Goal: Task Accomplishment & Management: Manage account settings

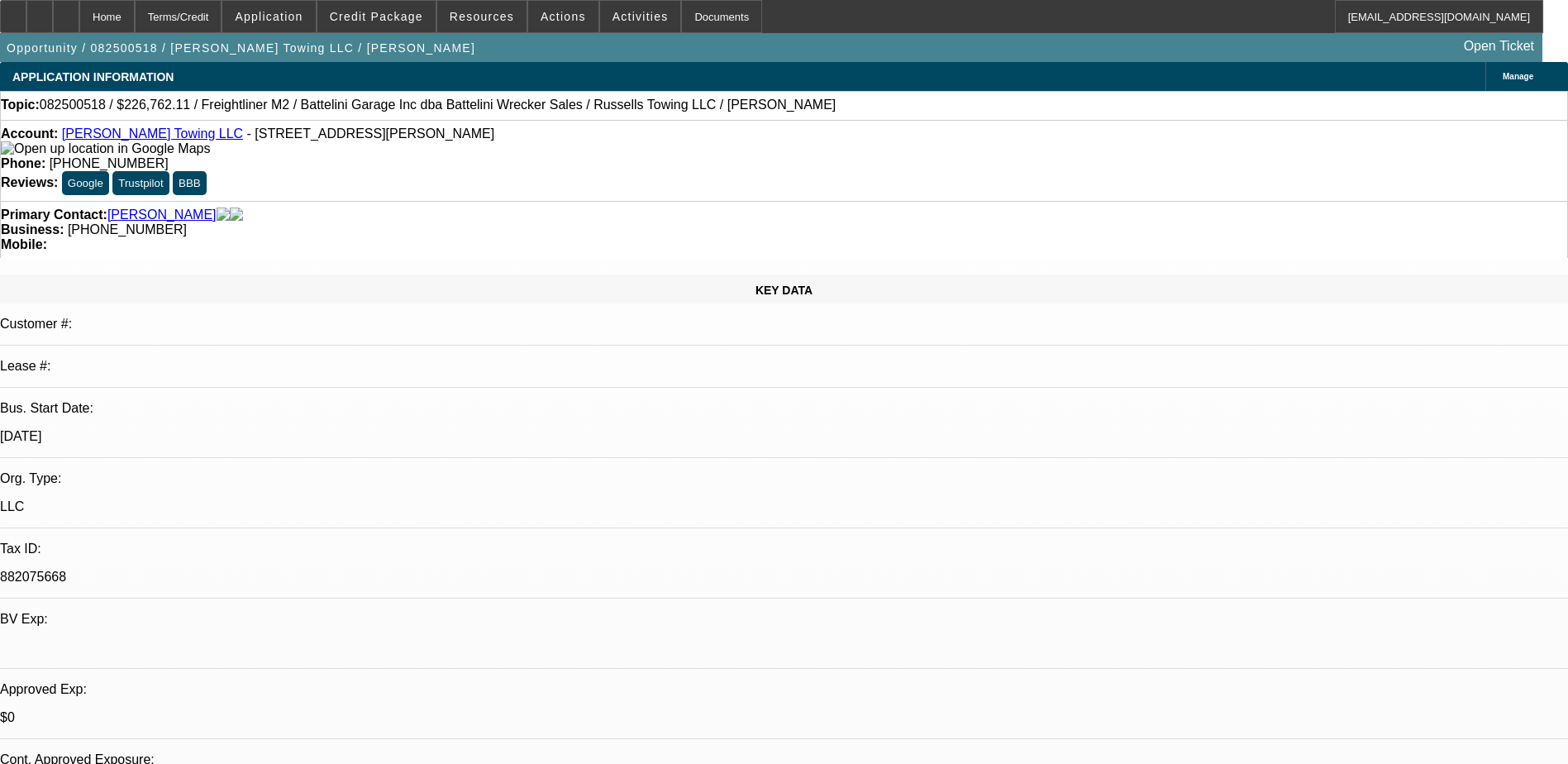
select select "0"
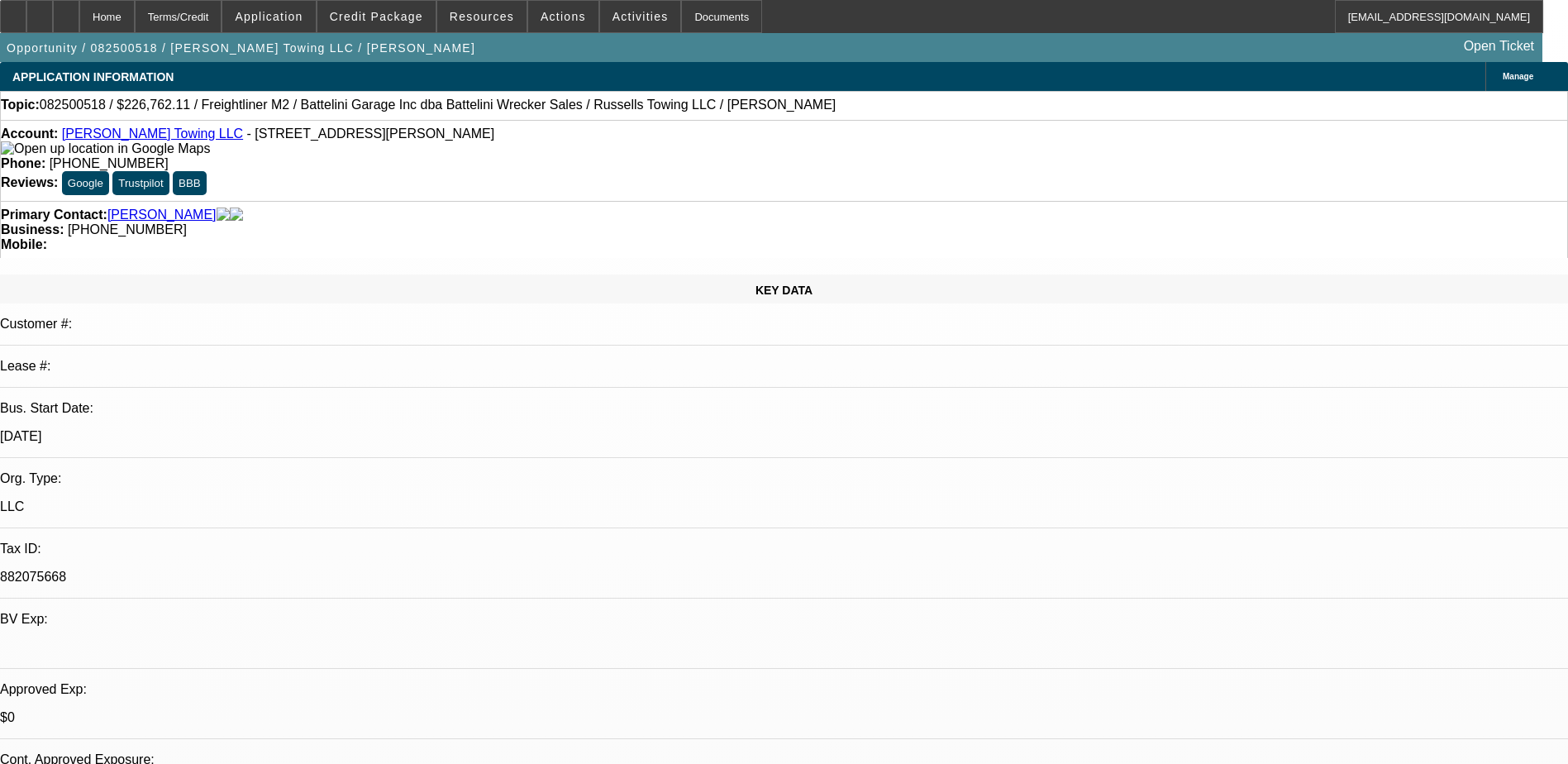
select select "0"
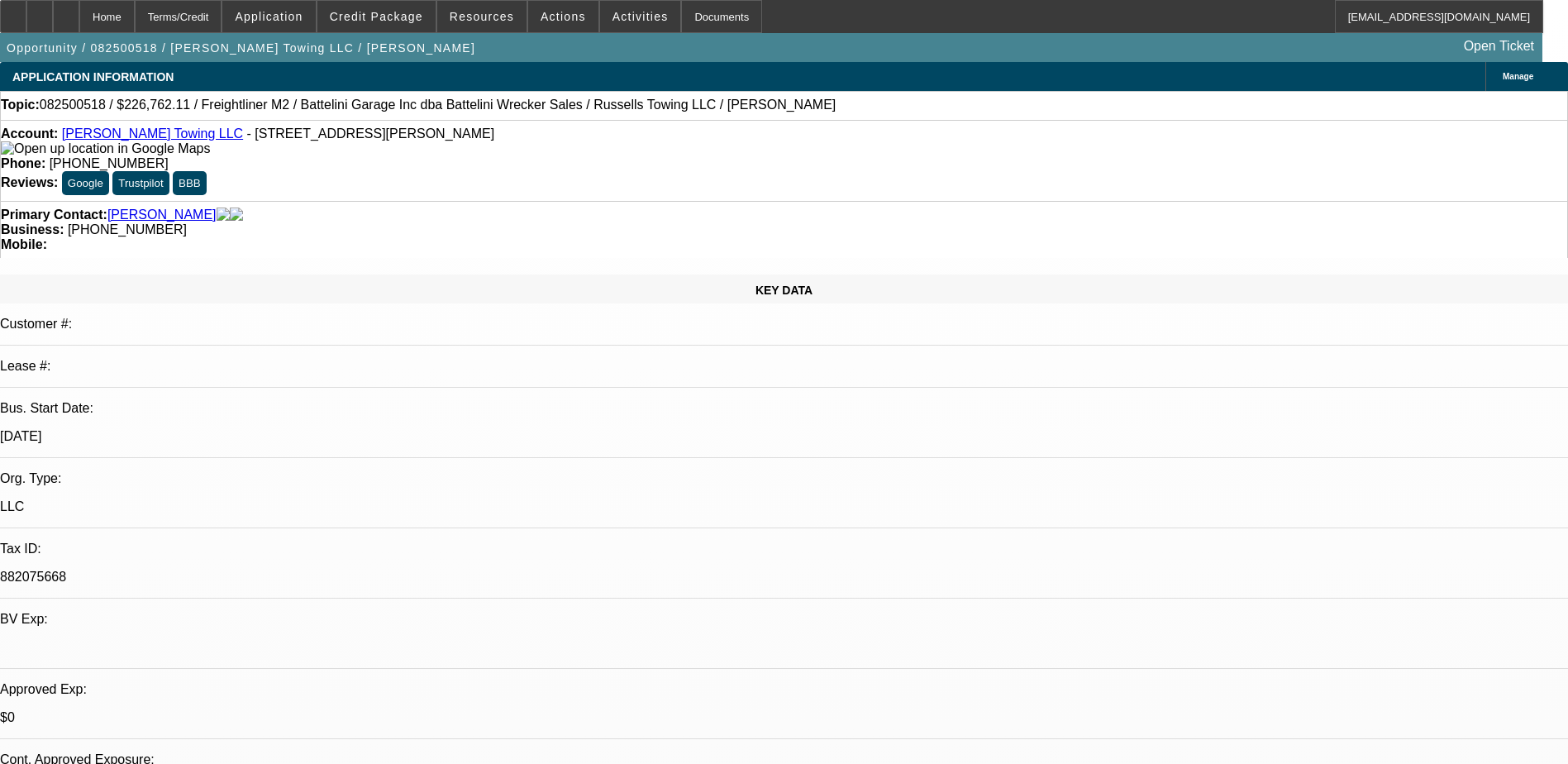
select select "0"
select select "1"
select select "3"
select select "6"
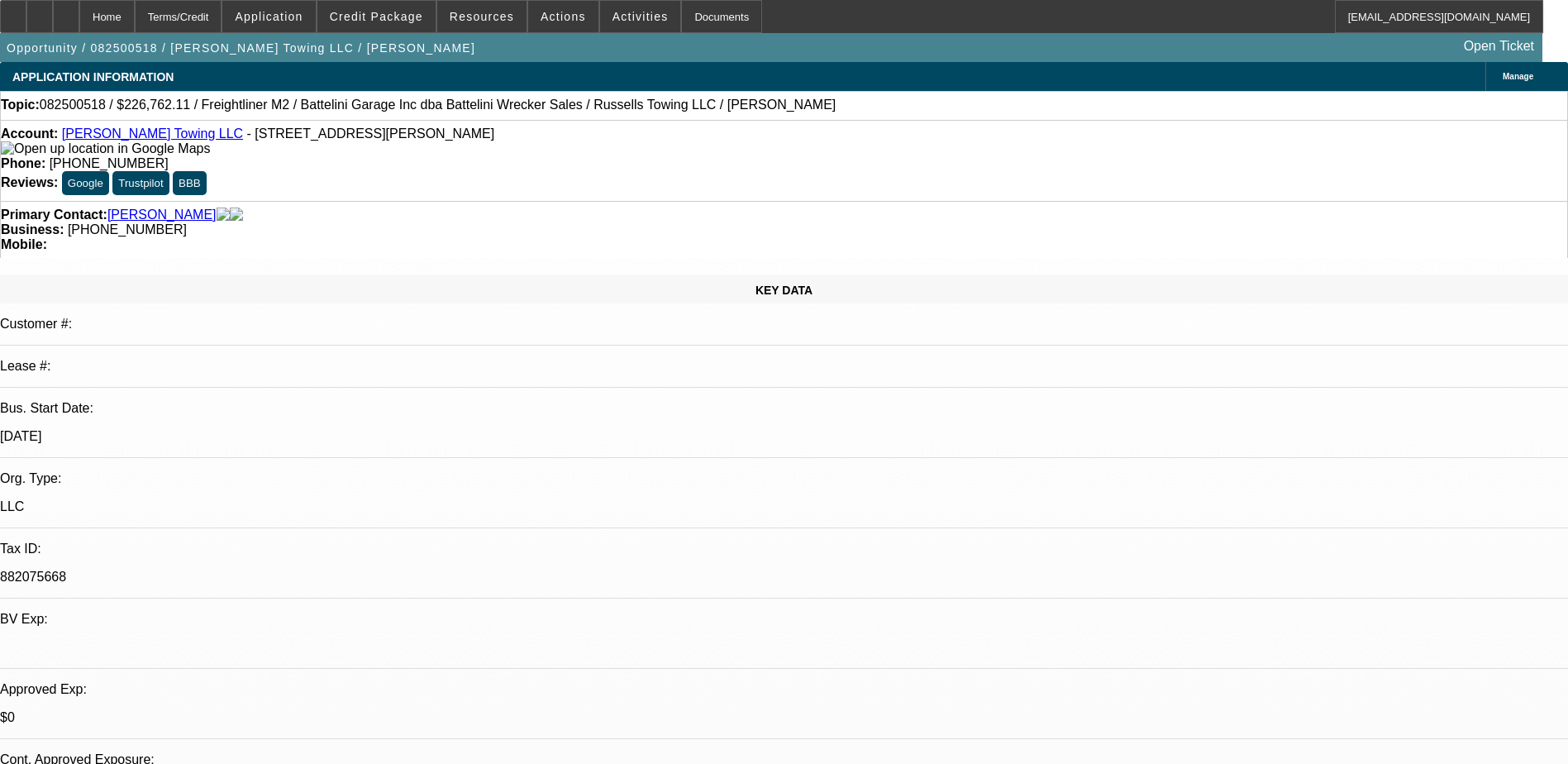
select select "1"
select select "3"
select select "6"
select select "1"
select select "3"
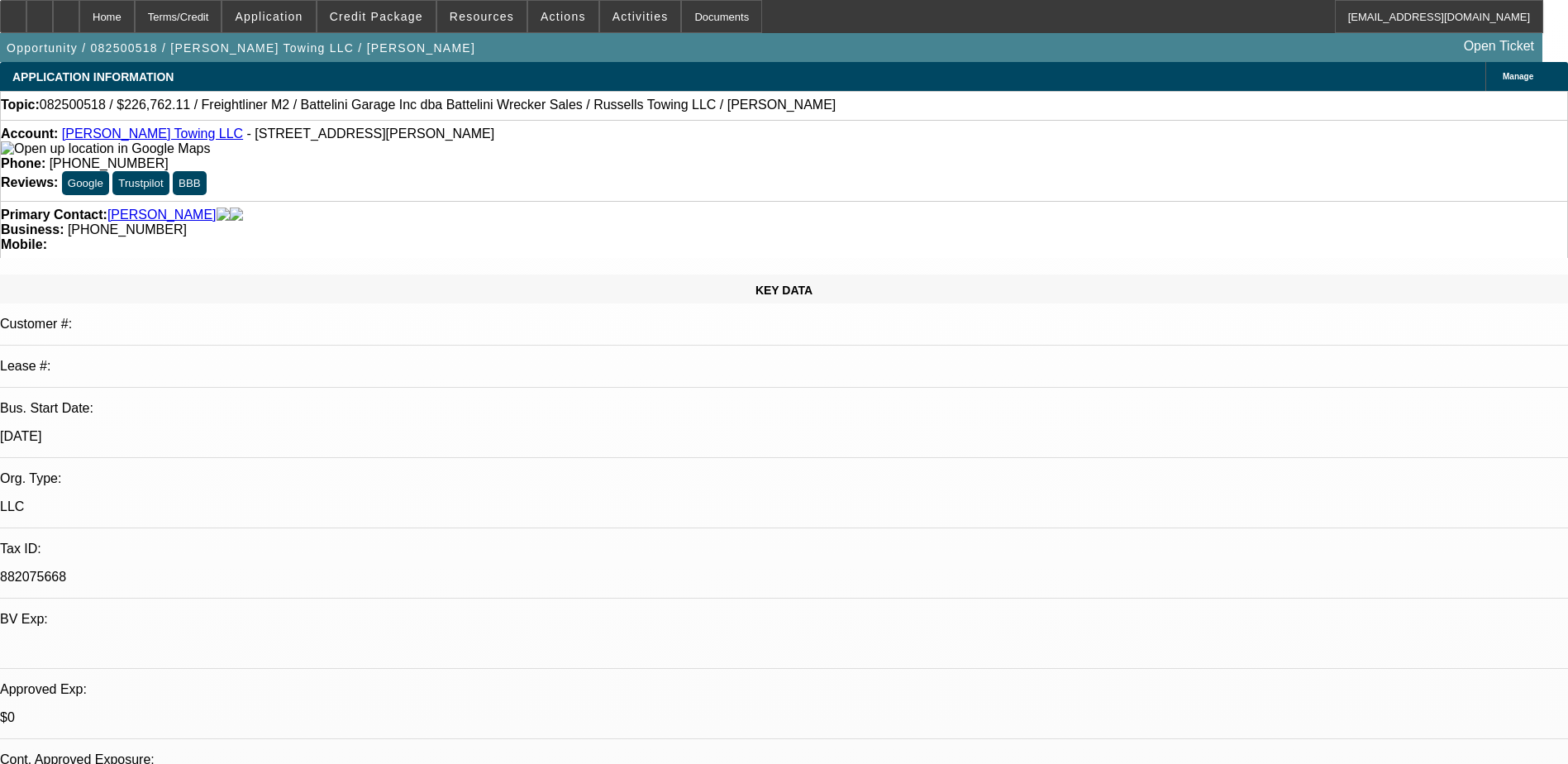
select select "6"
select select "1"
select select "3"
select select "6"
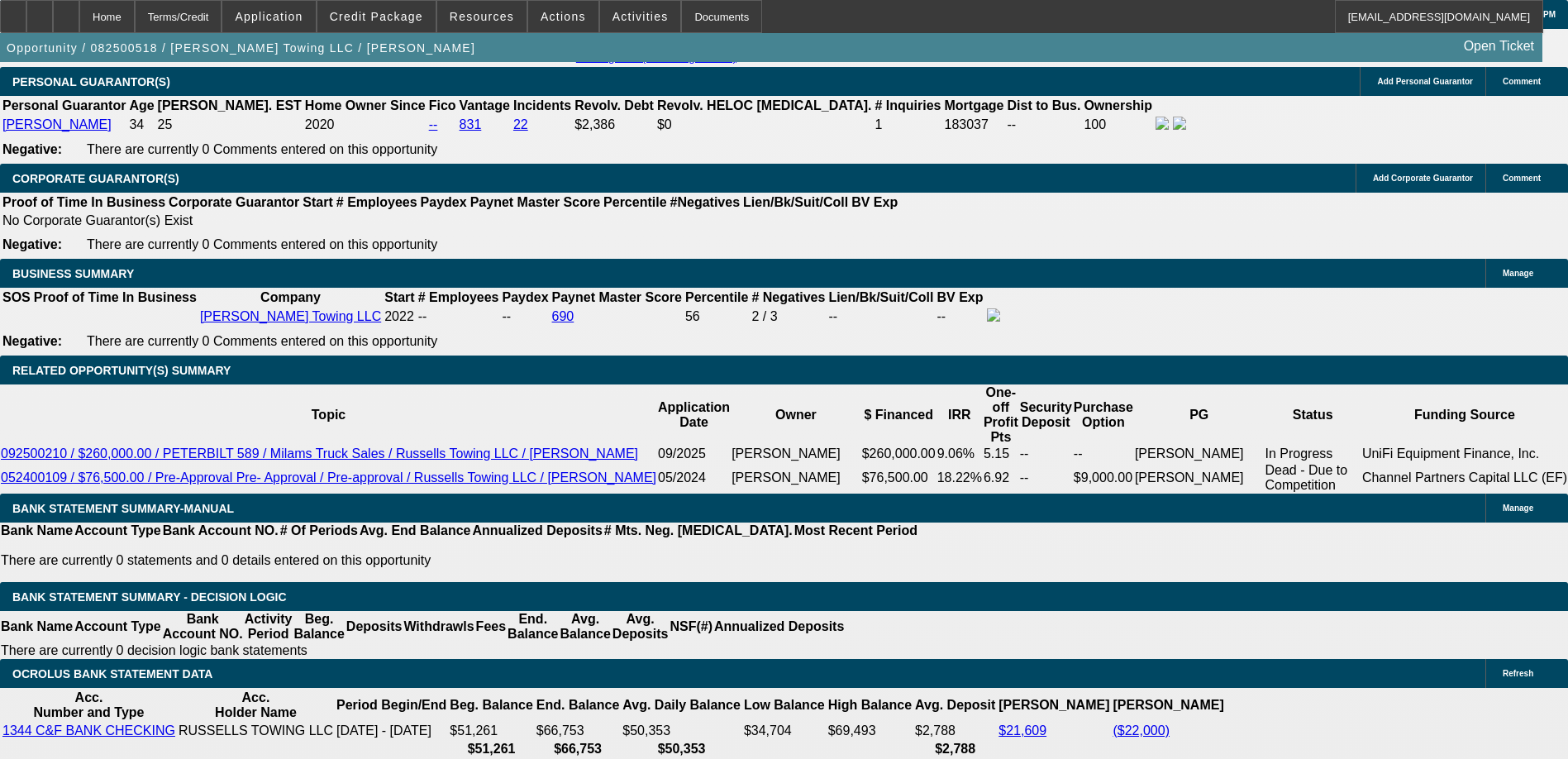
scroll to position [2645, 0]
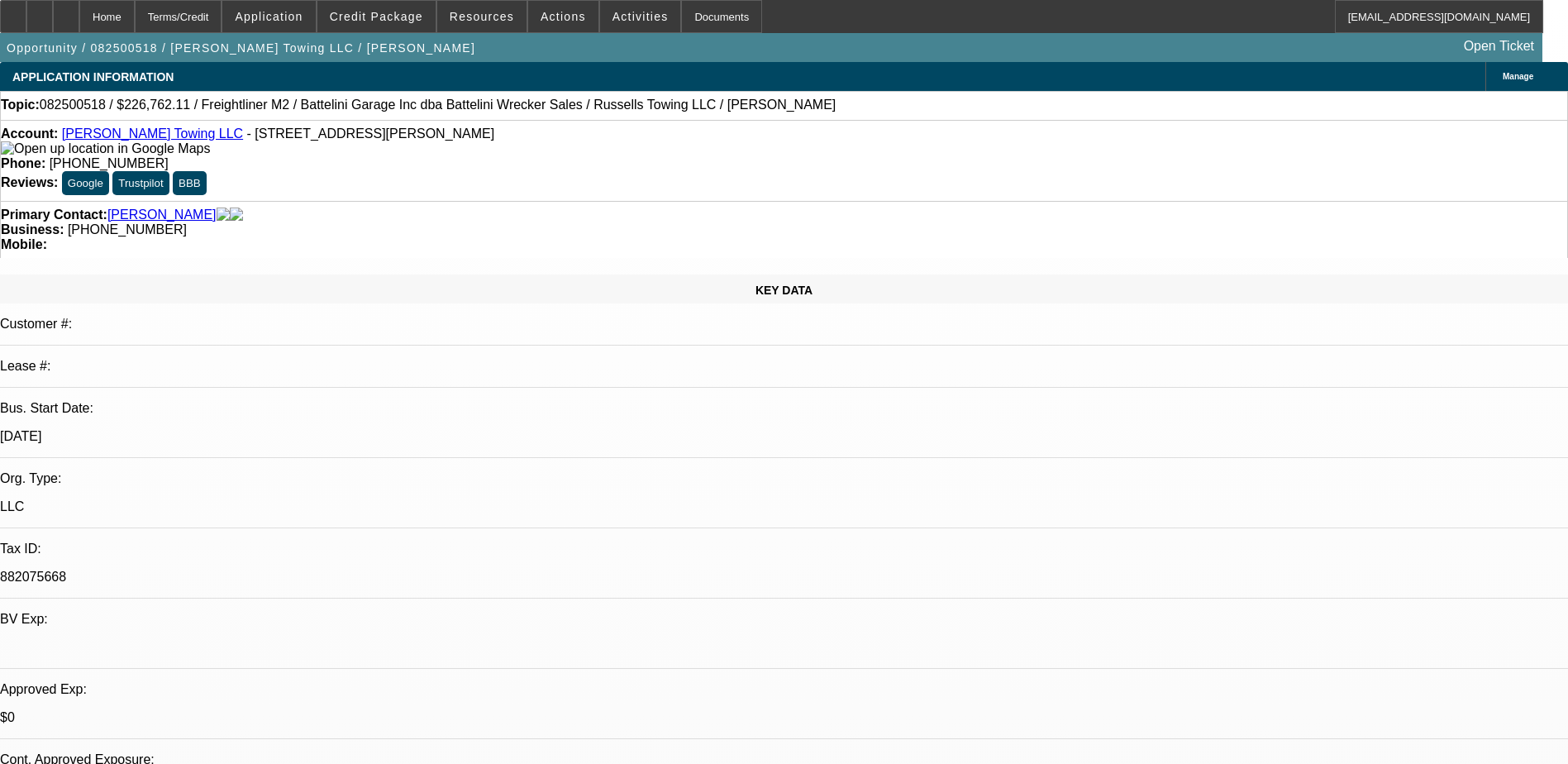
select select "0"
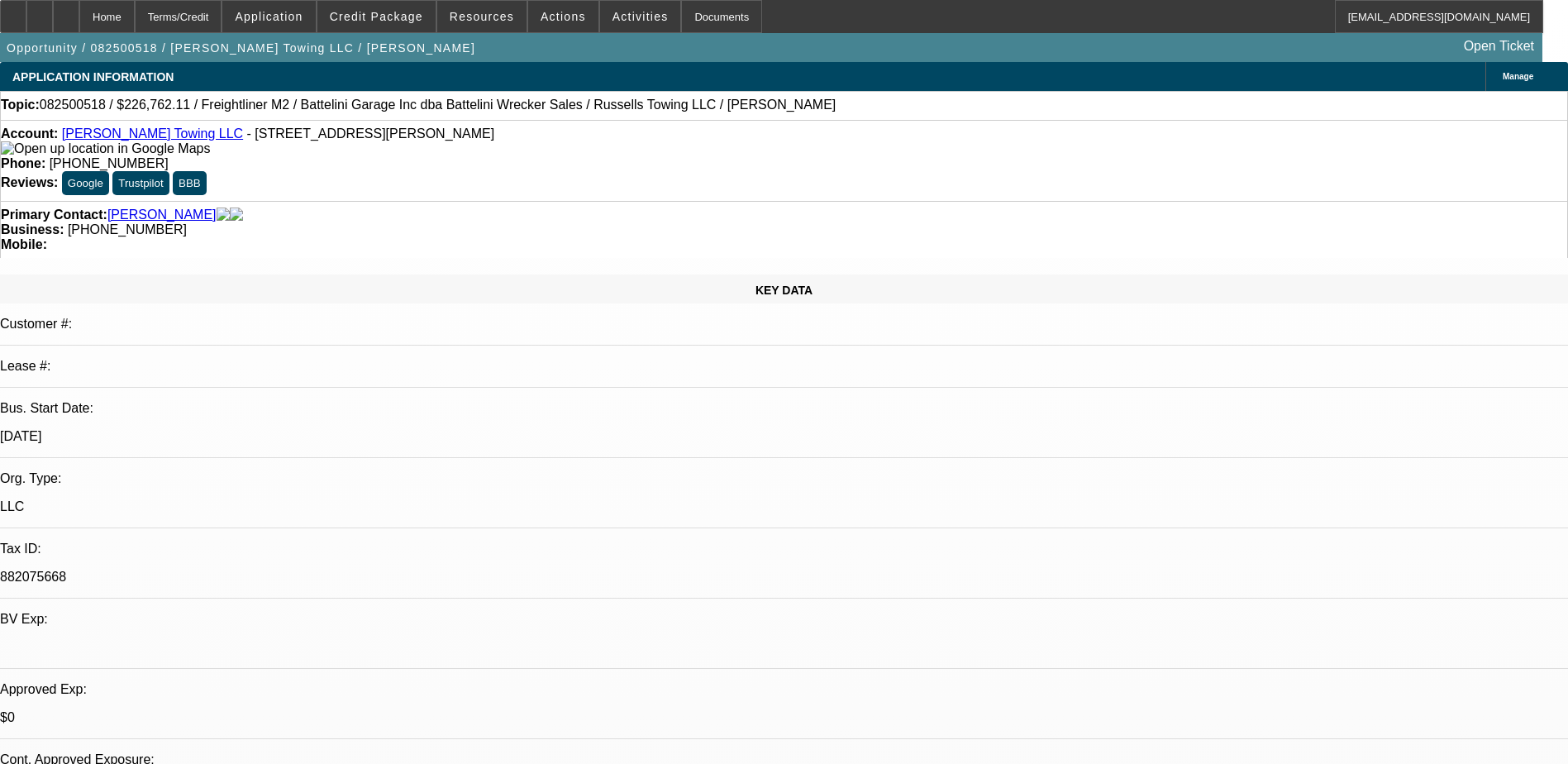
select select "0"
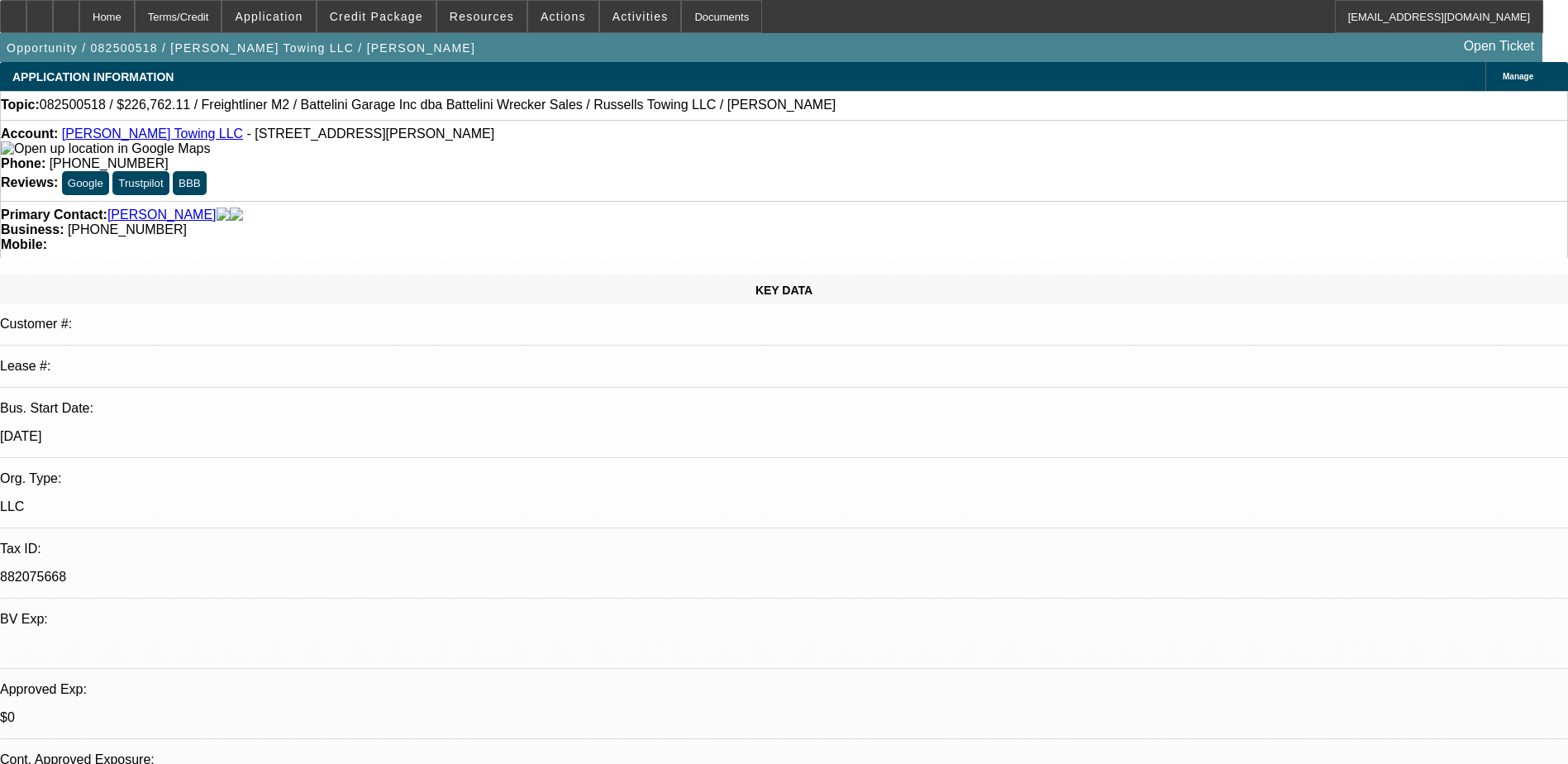
select select "0"
select select "1"
select select "3"
select select "6"
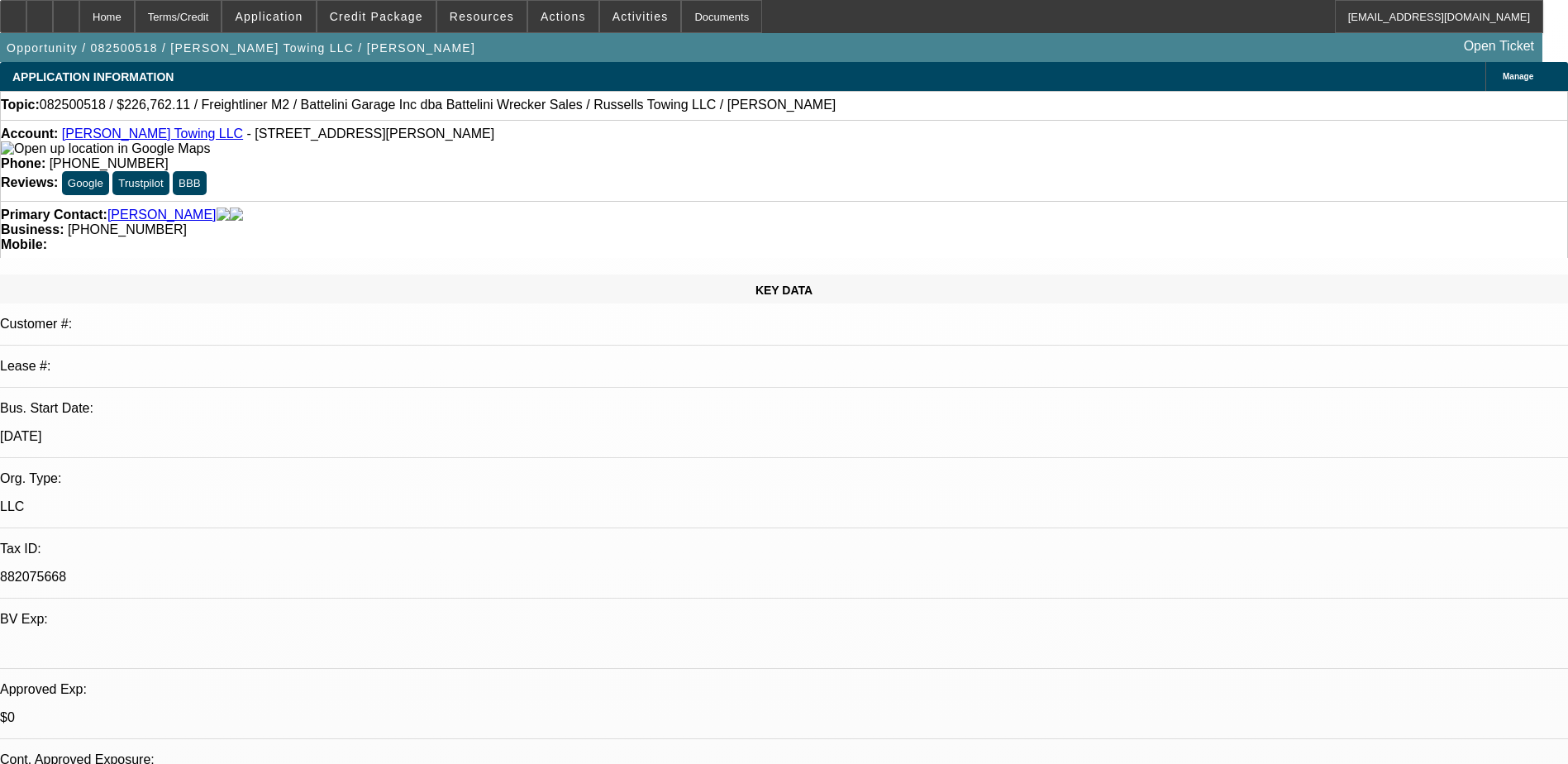
select select "1"
select select "3"
select select "6"
select select "1"
select select "3"
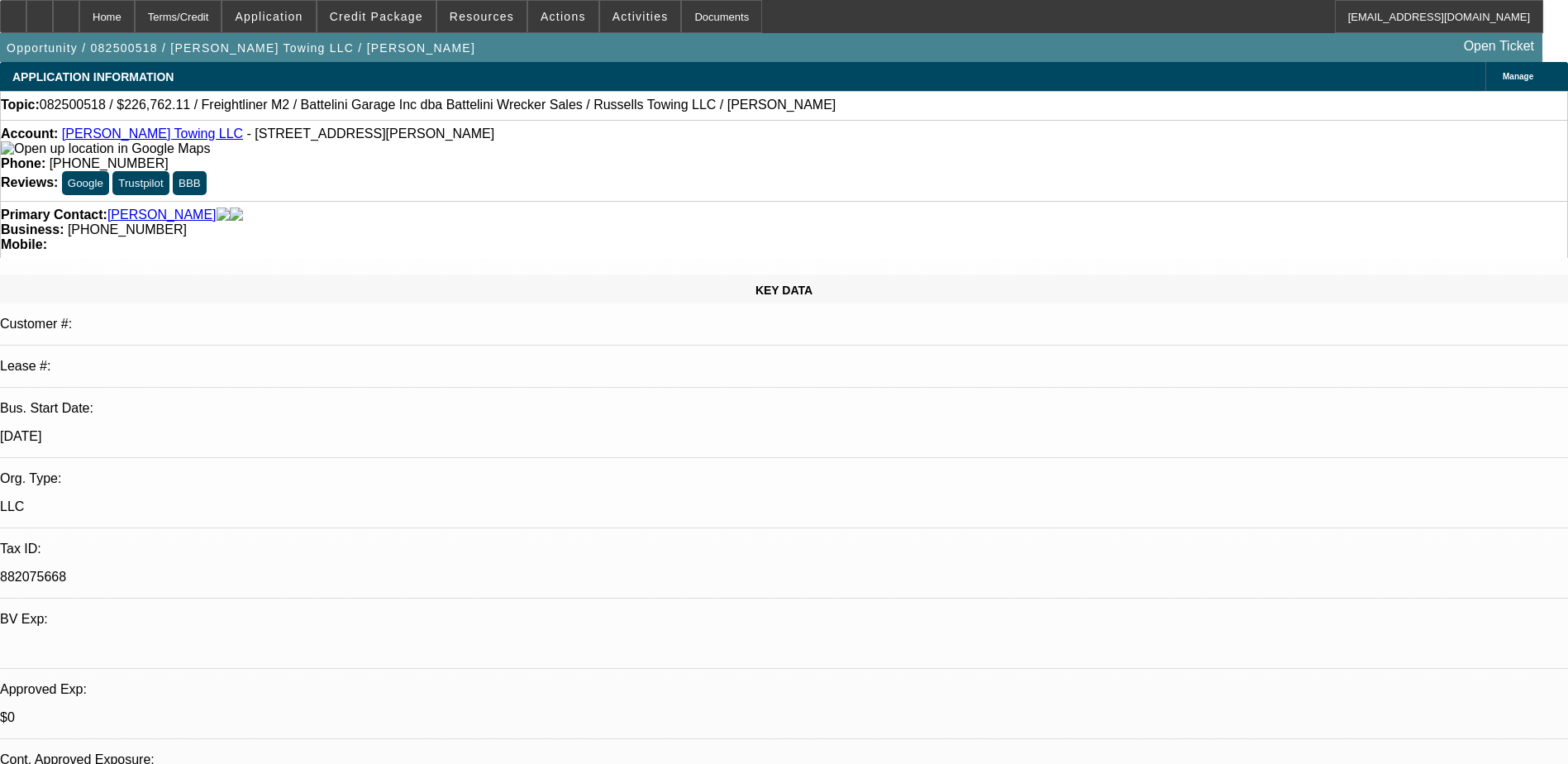
select select "6"
select select "1"
select select "3"
select select "6"
select select "0"
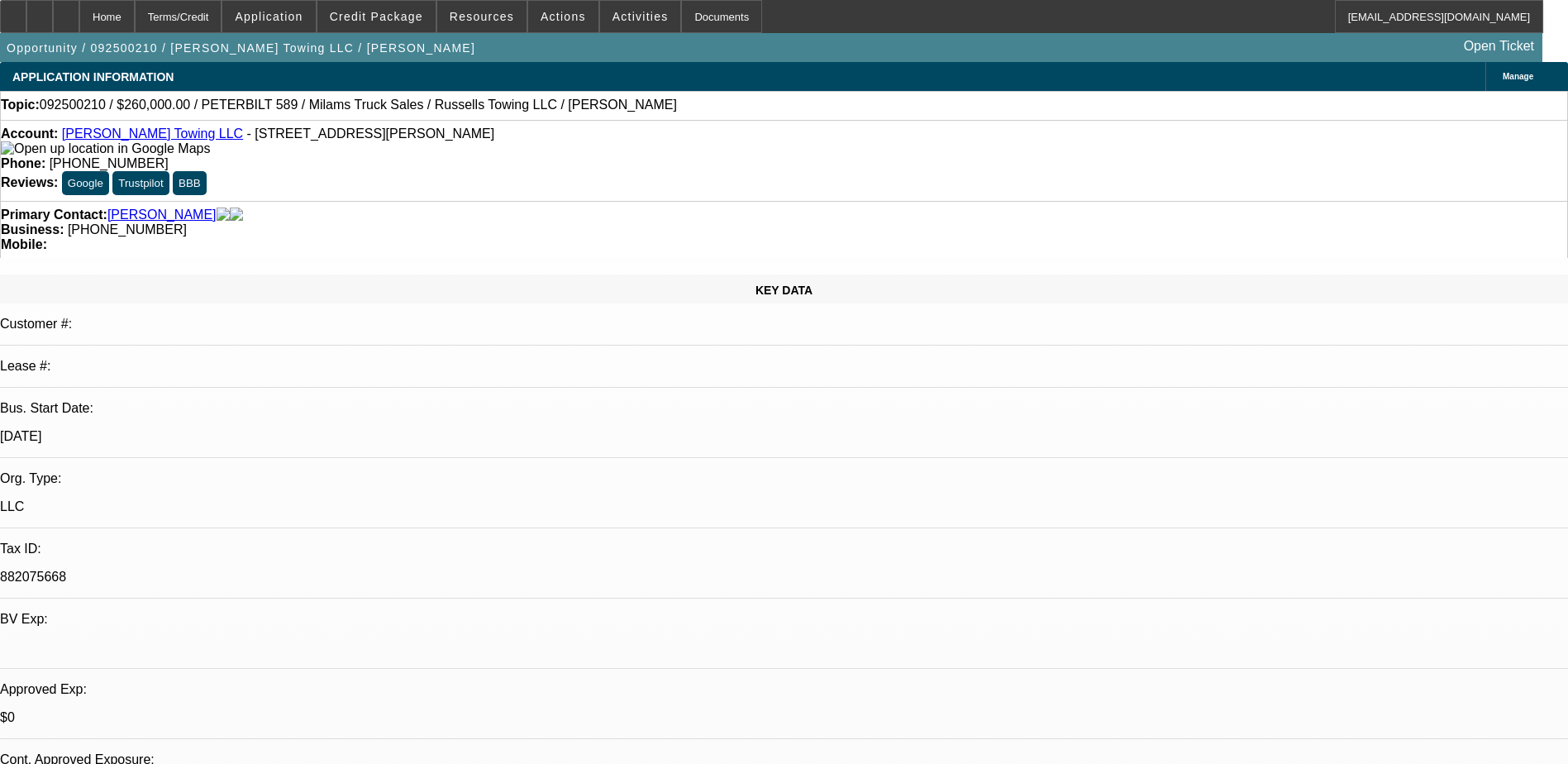
select select "0"
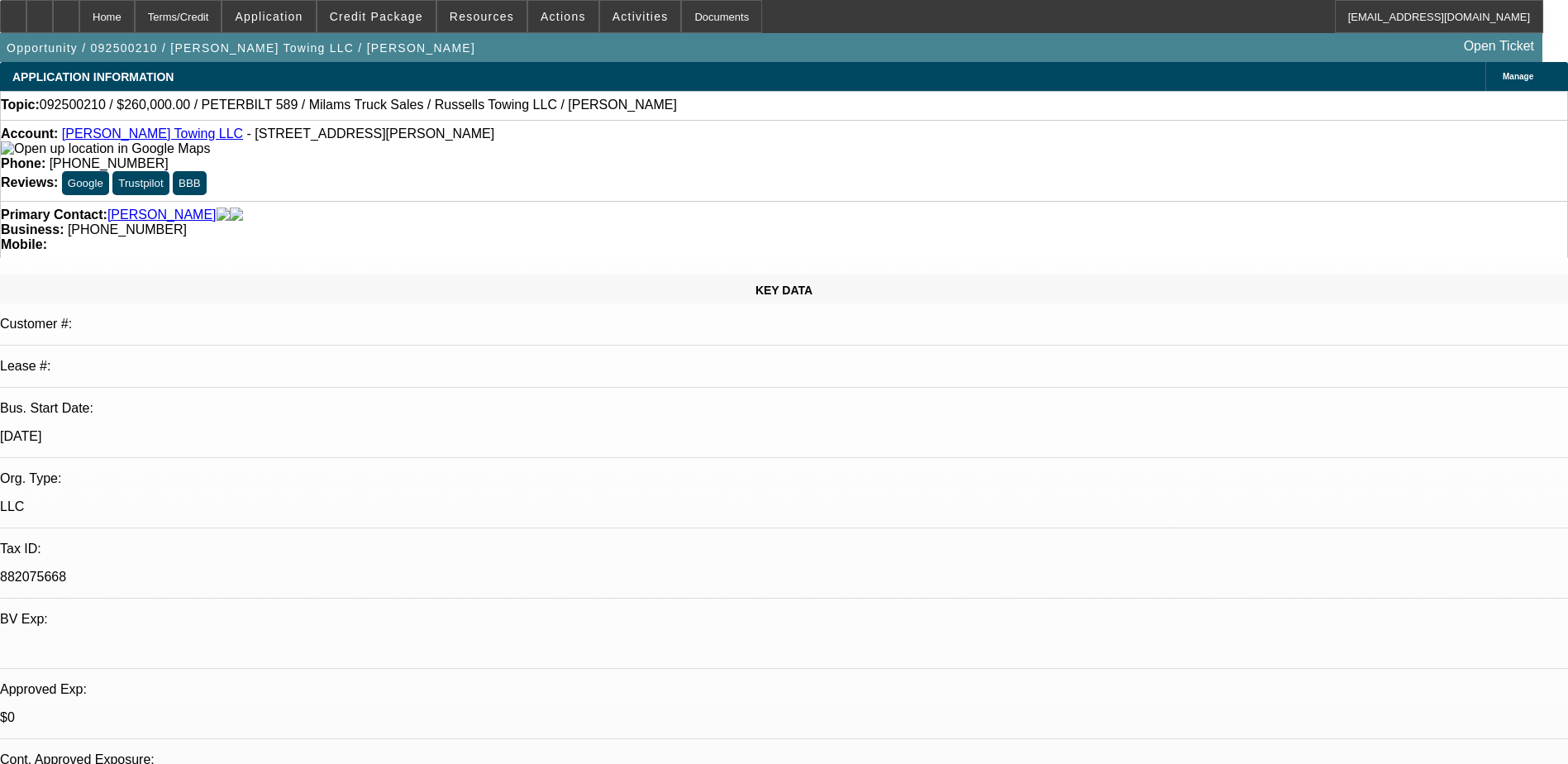
select select "0"
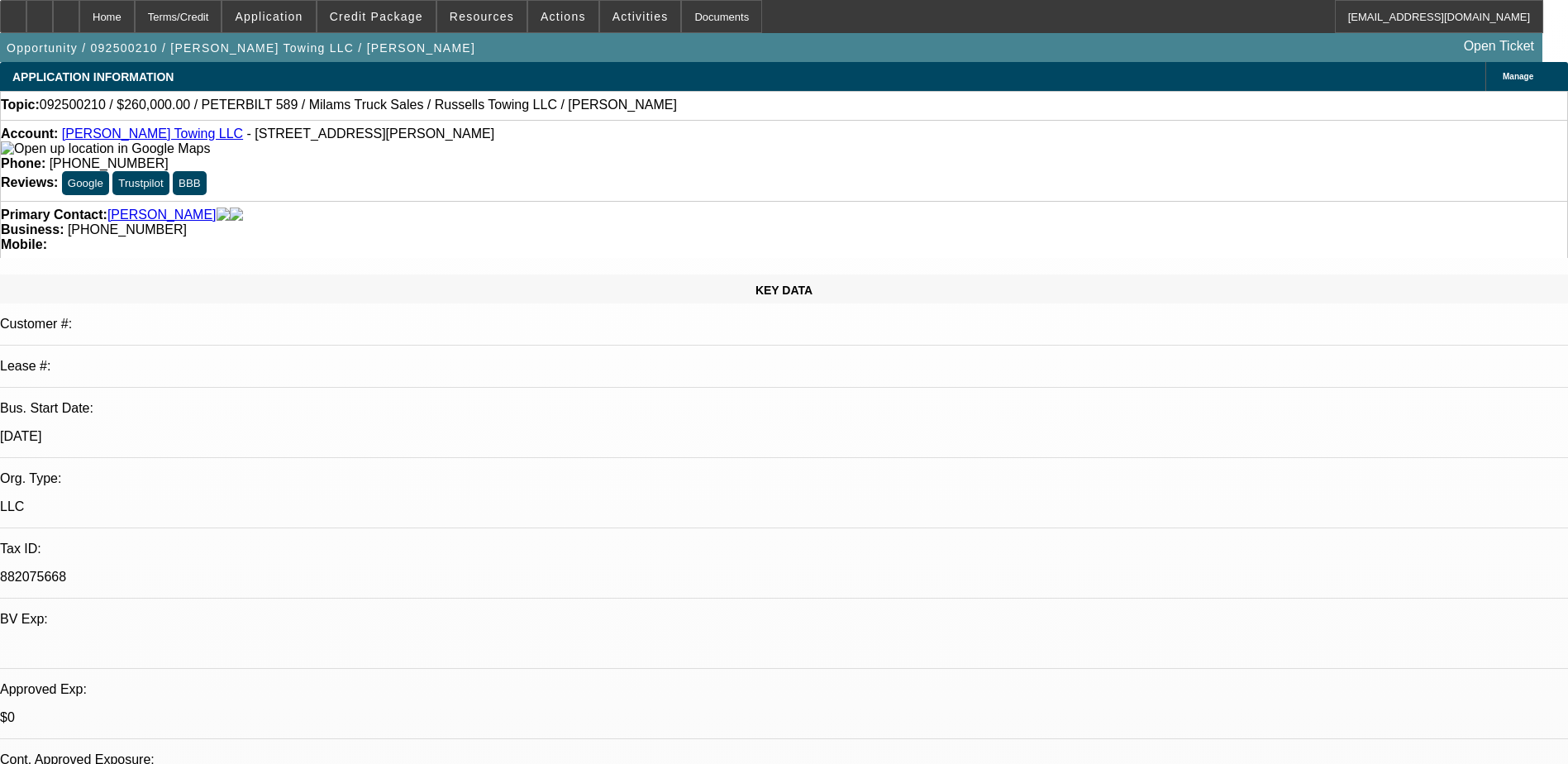
select select "0"
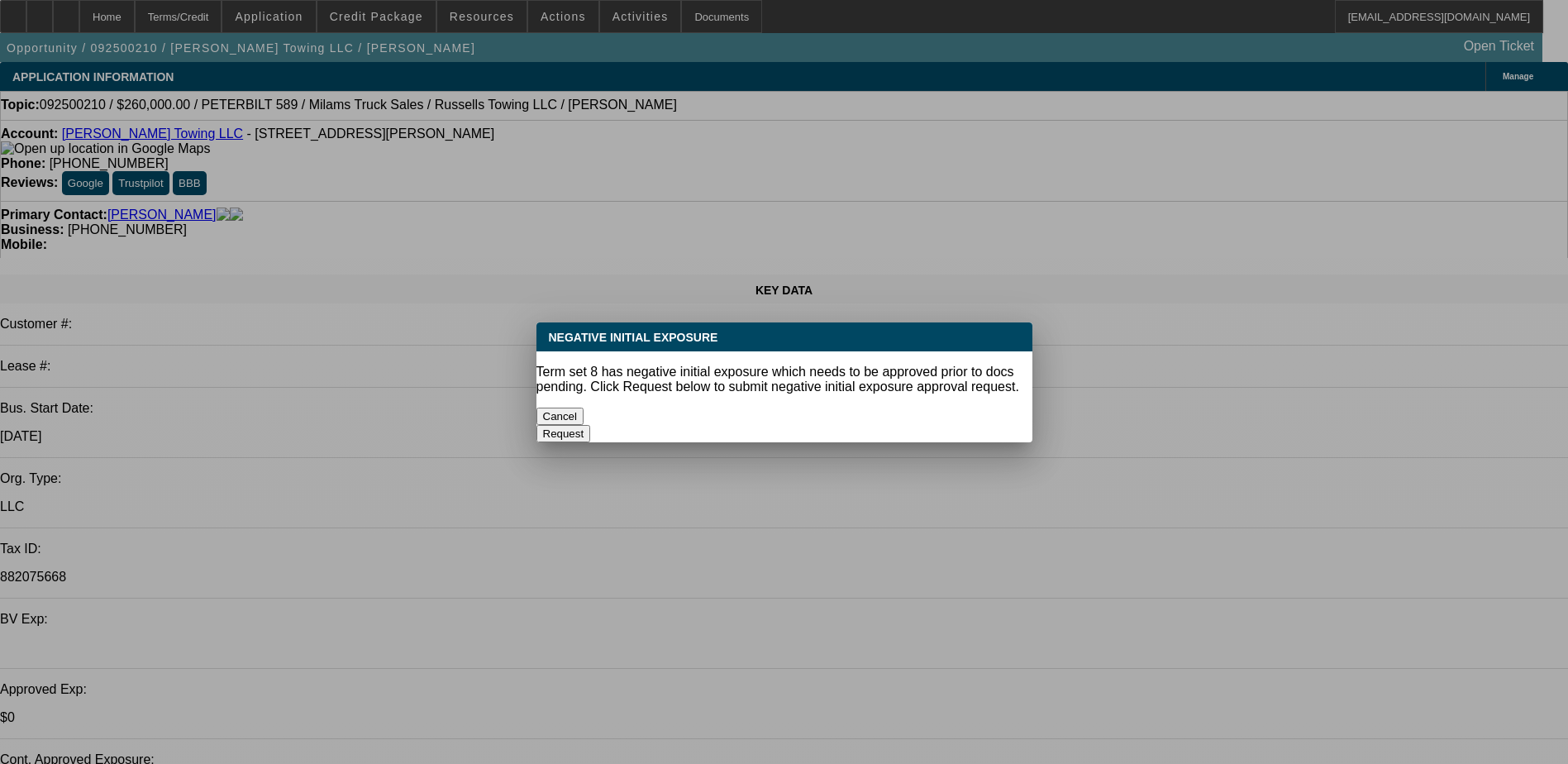
select select "1"
select select "3"
select select "6"
select select "1"
select select "3"
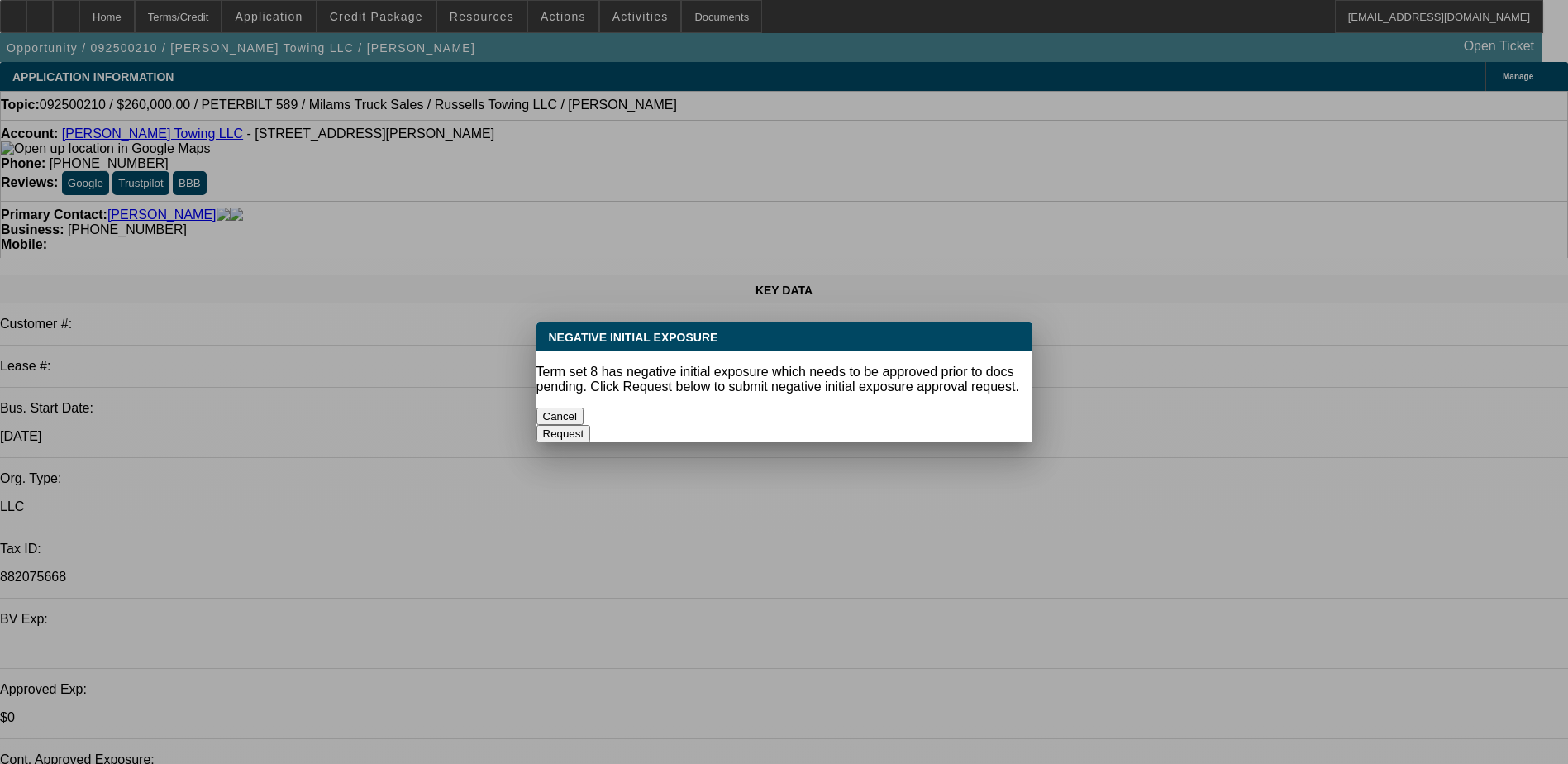
select select "6"
select select "1"
select select "3"
select select "6"
select select "1"
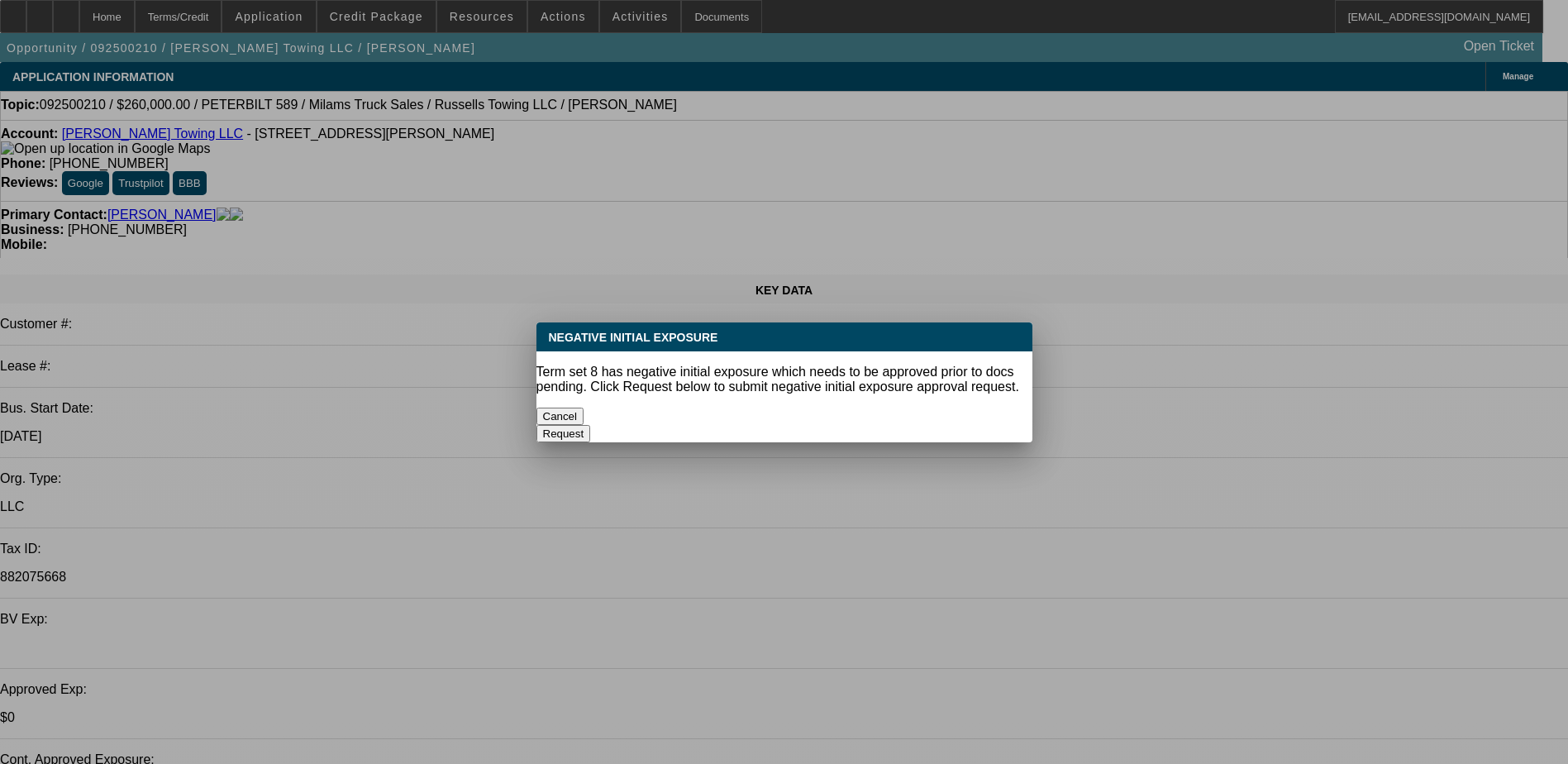
select select "3"
select select "6"
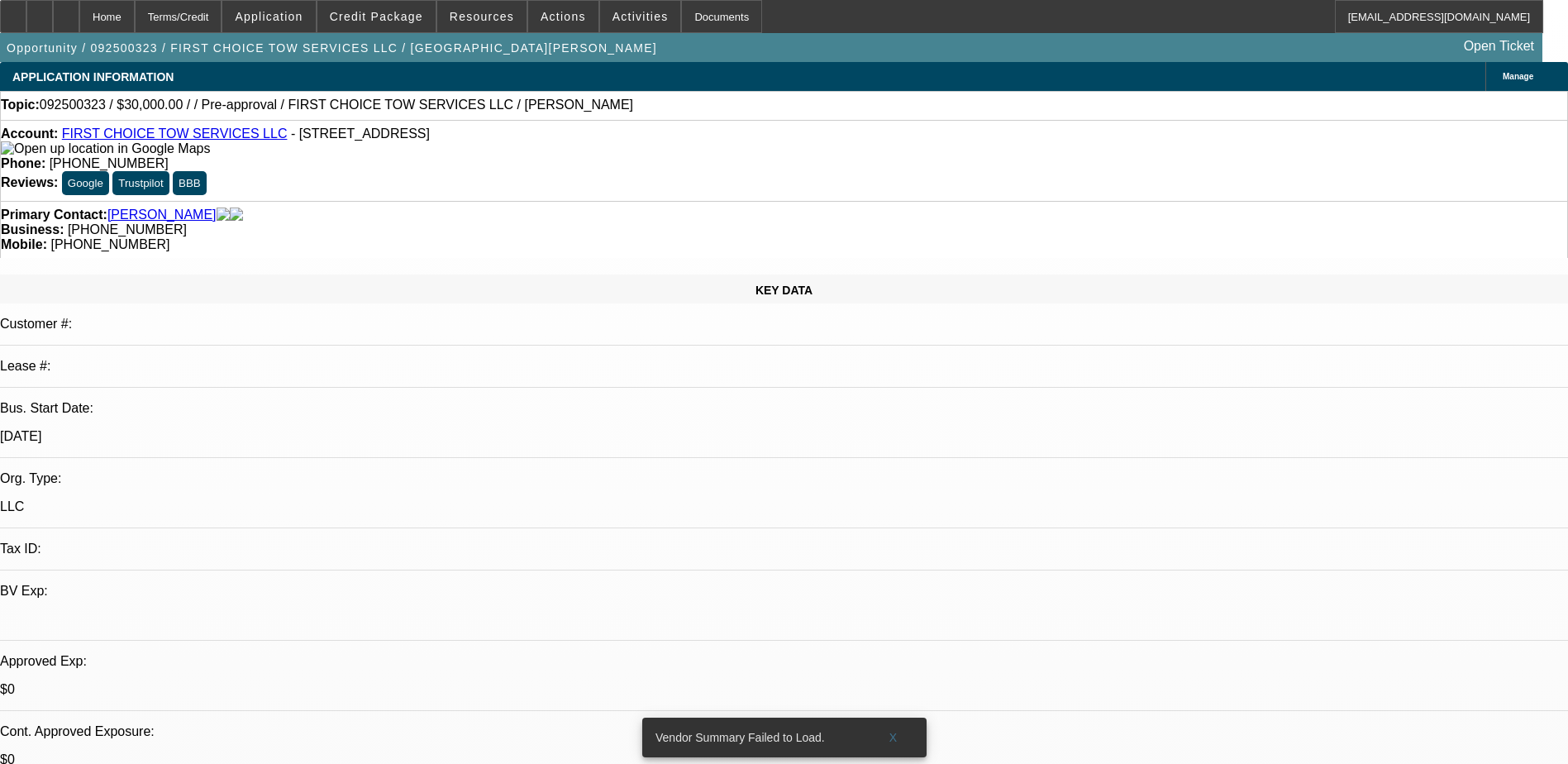
select select "0"
select select "2"
select select "0.1"
select select "1"
select select "2"
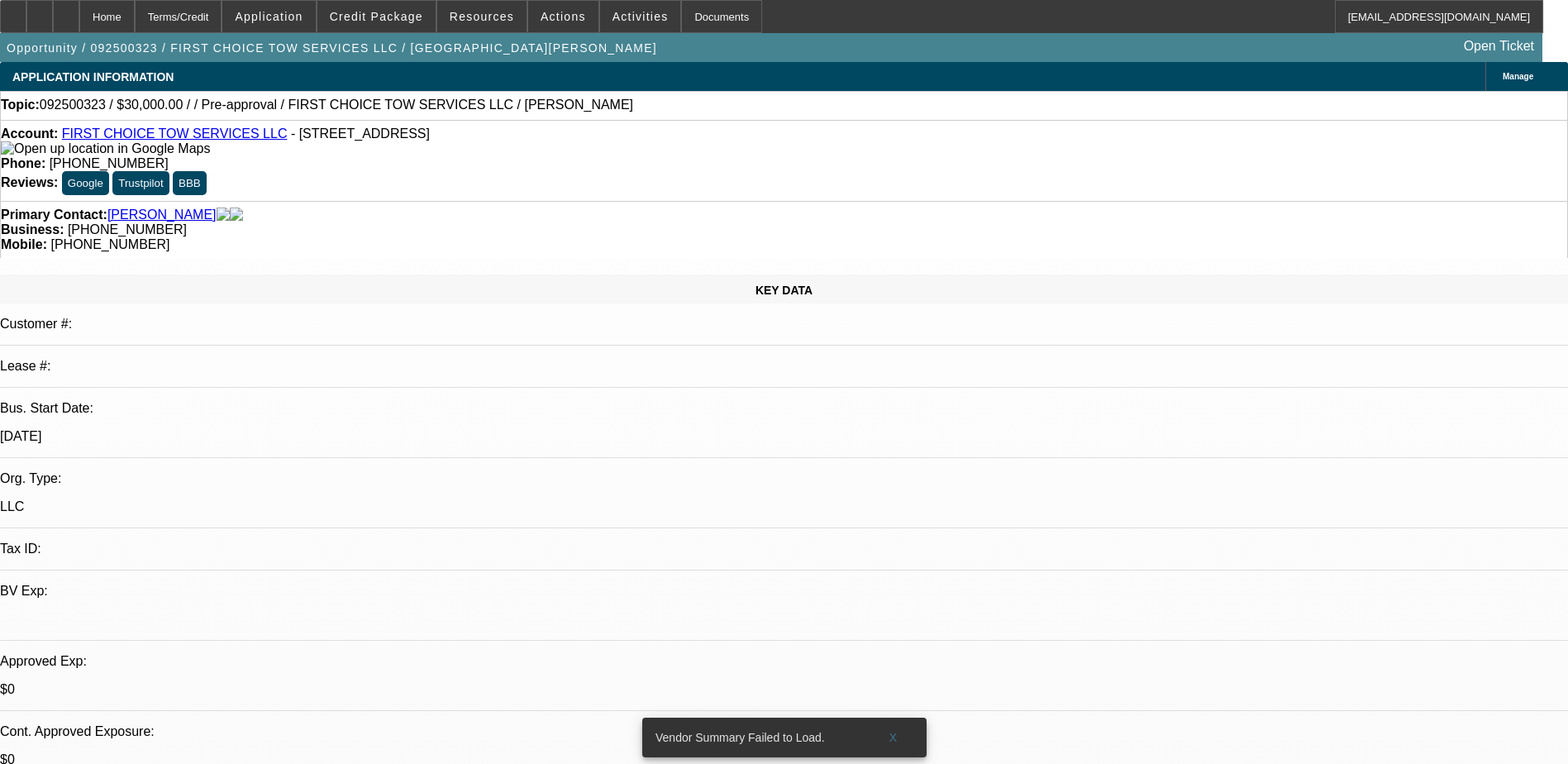
select select "4"
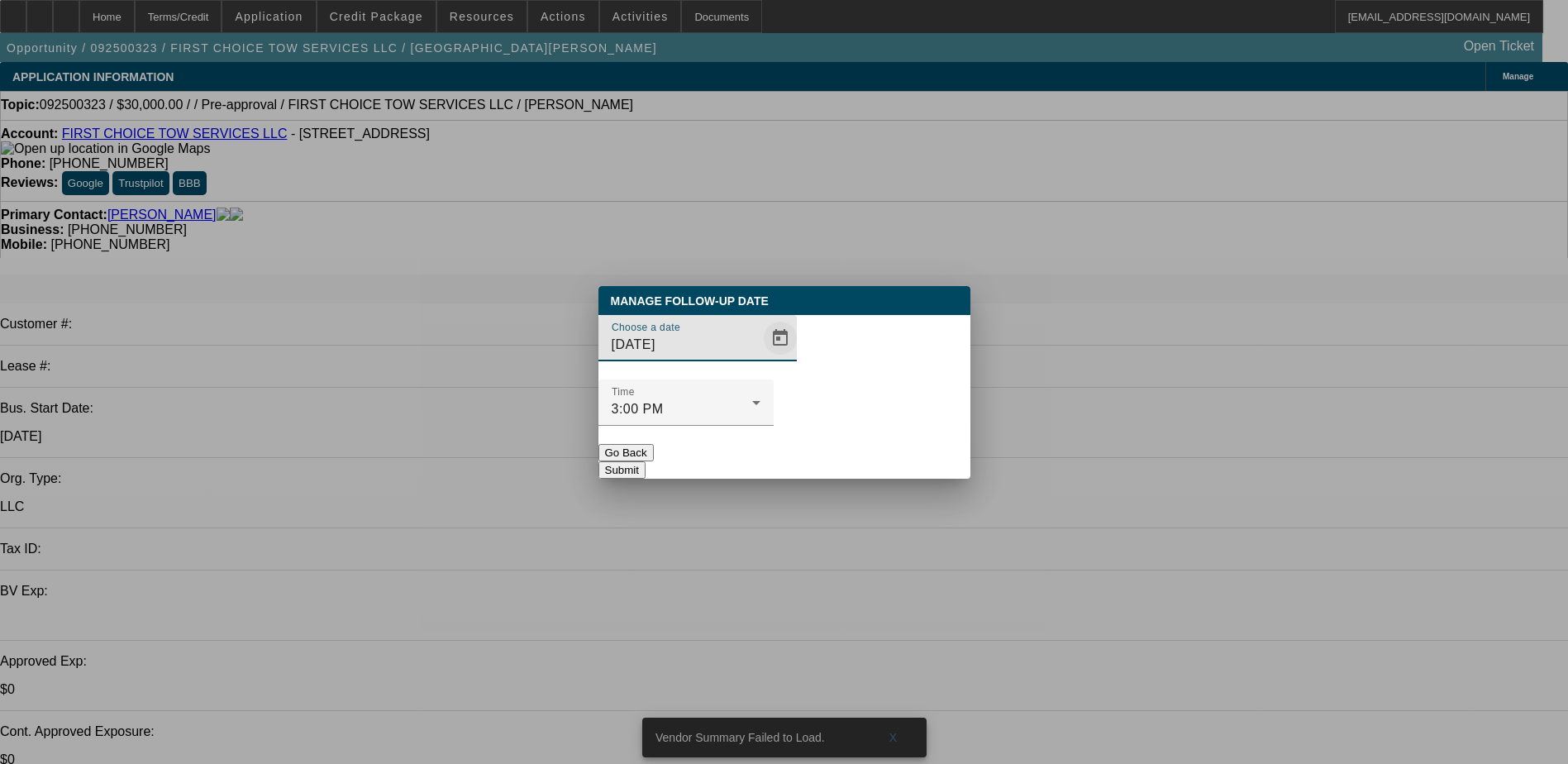
click at [760, 358] on span "Open calendar" at bounding box center [780, 338] width 40 height 40
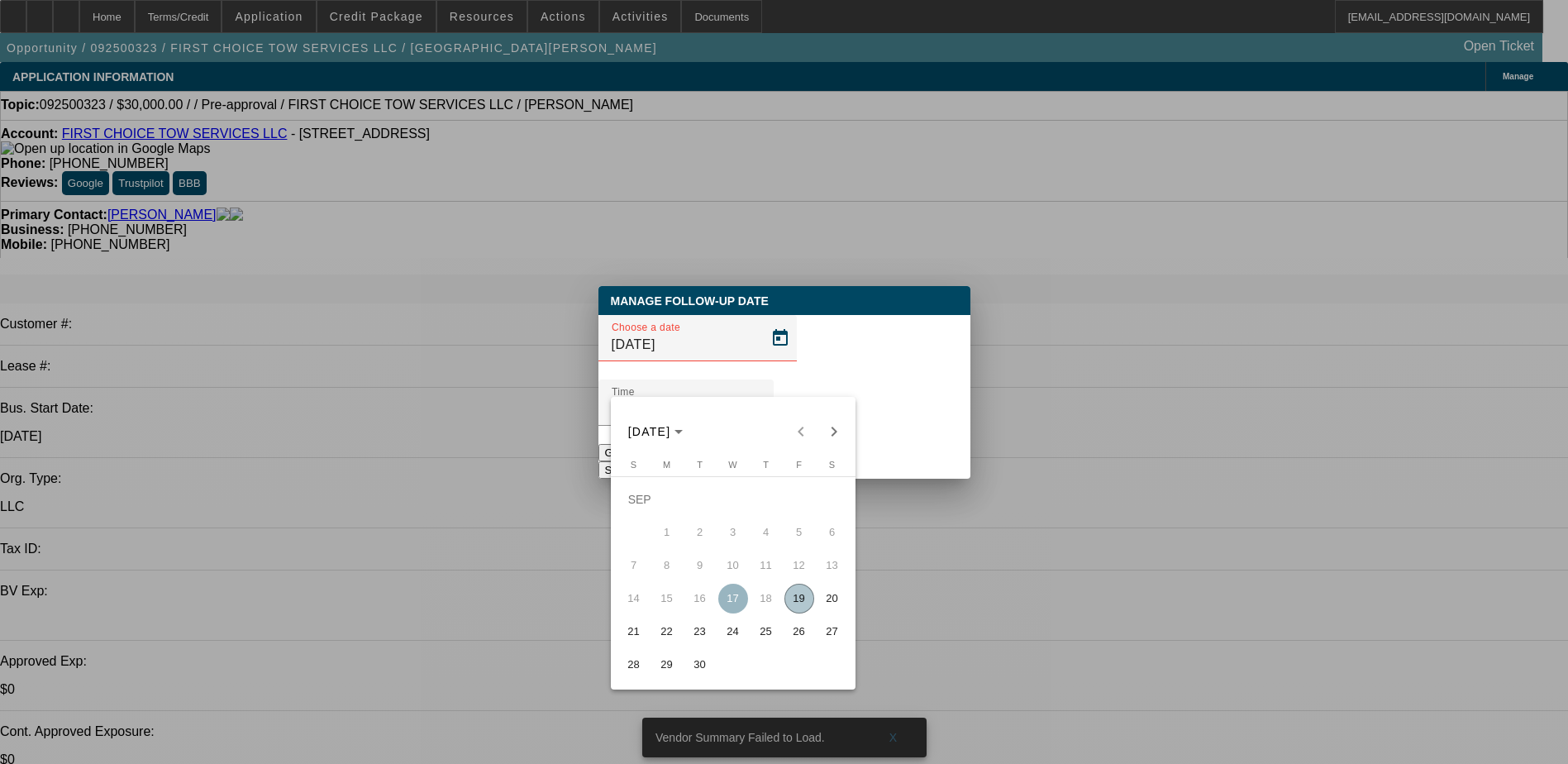
click at [798, 603] on span "19" at bounding box center [798, 598] width 30 height 30
type input "9/19/2025"
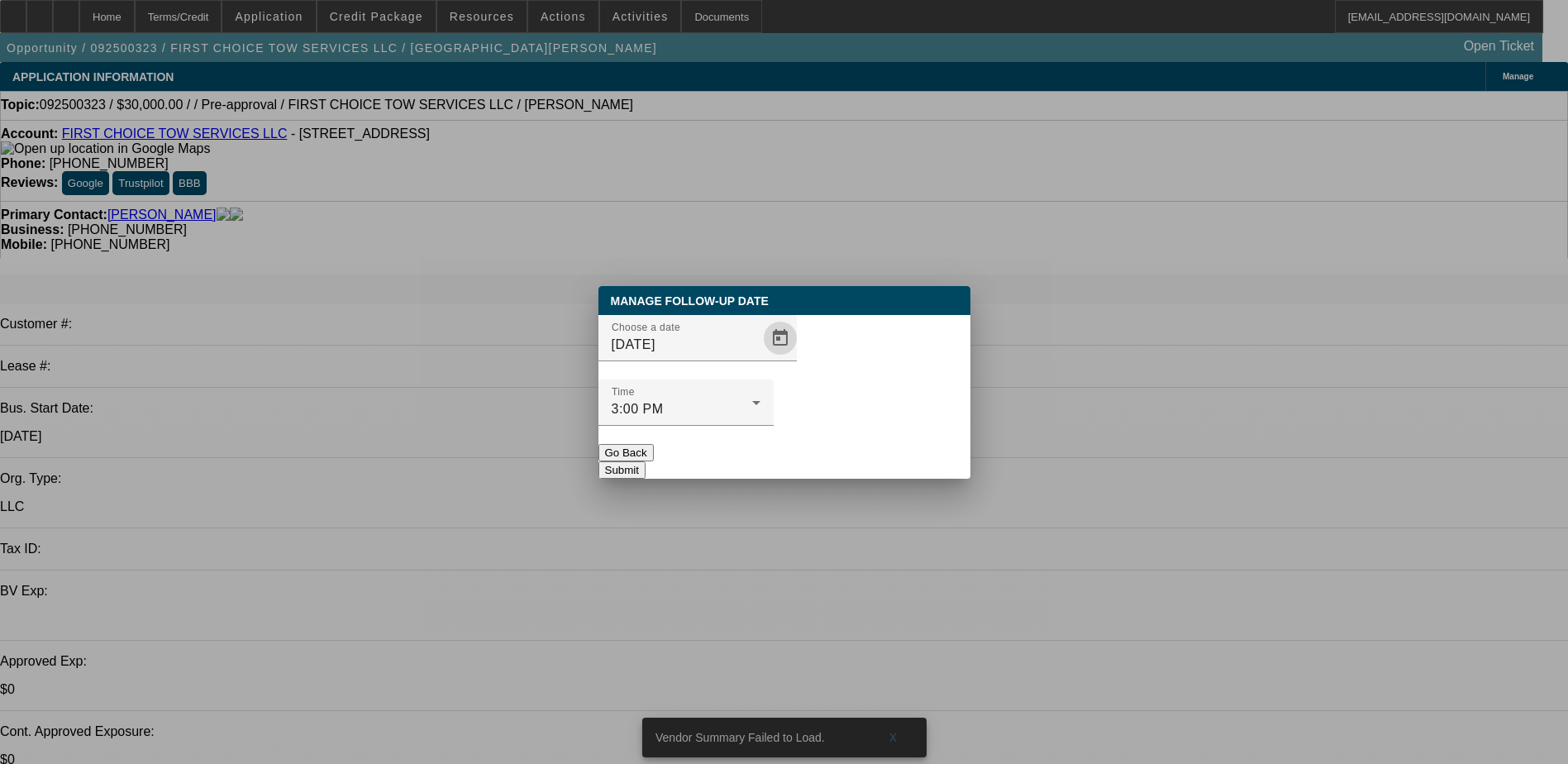
click at [645, 461] on button "Submit" at bounding box center [622, 470] width 47 height 18
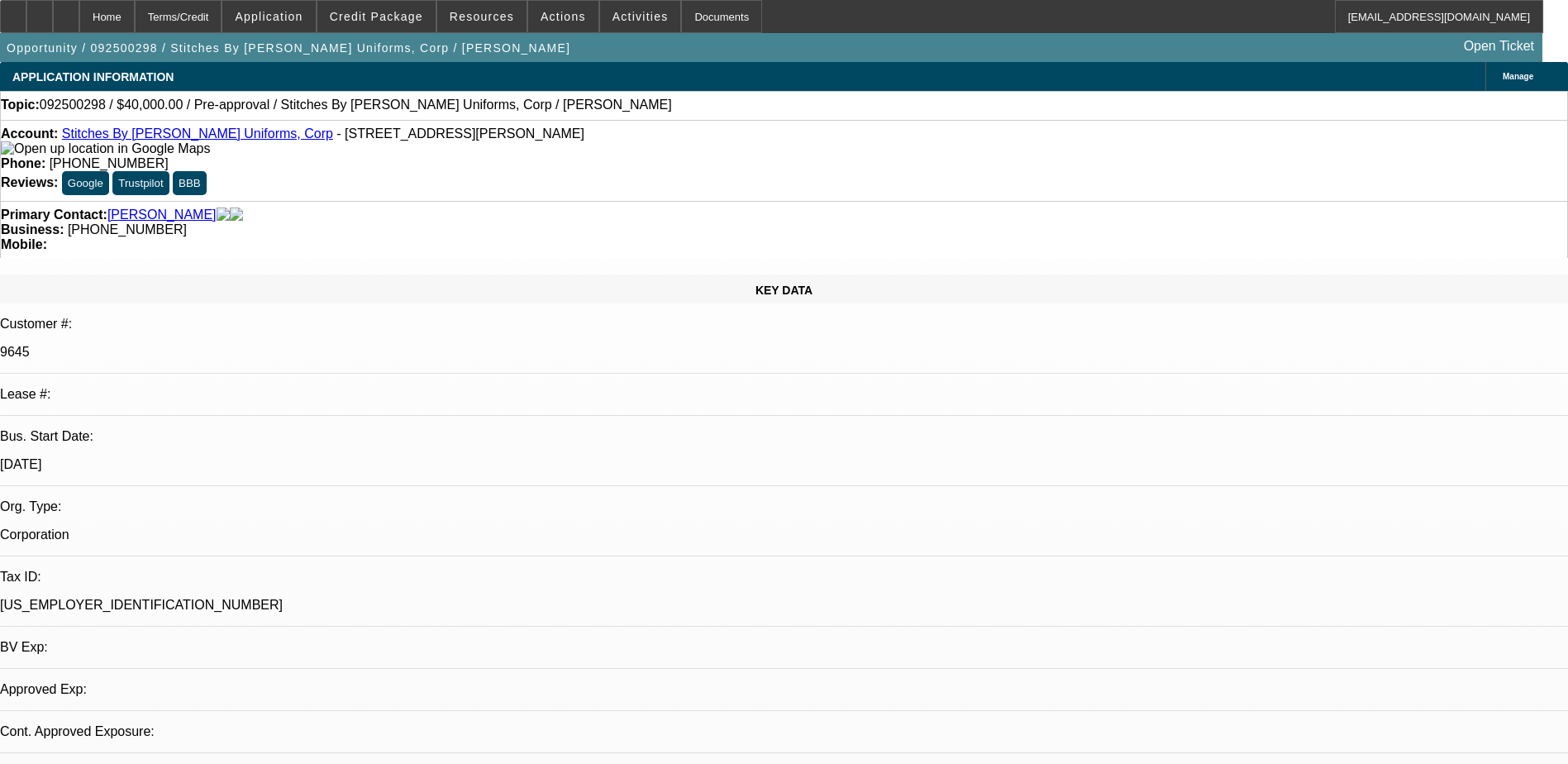
select select "0"
select select "2"
select select "0.1"
select select "4"
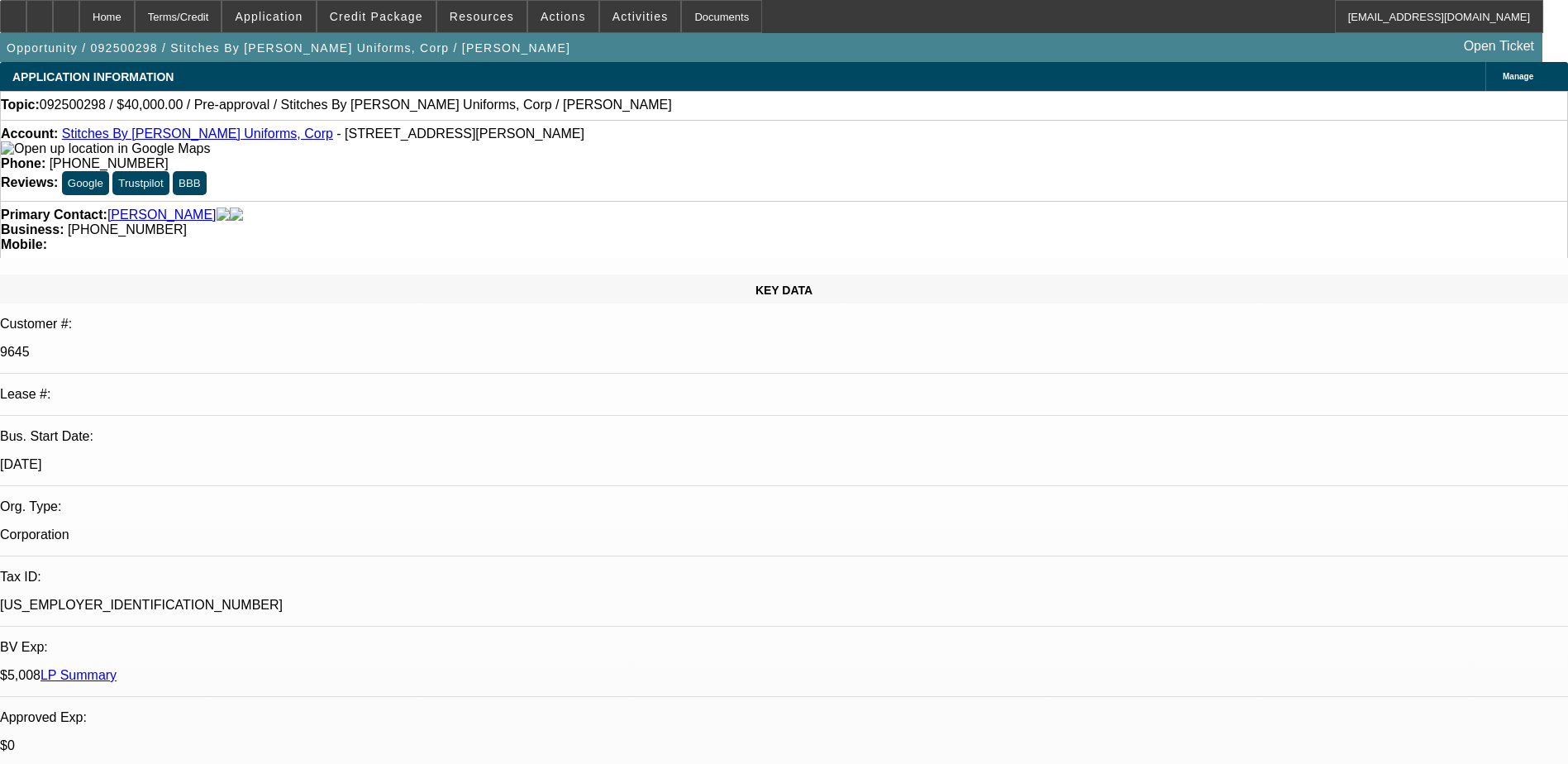
click at [413, 25] on span at bounding box center [377, 16] width 118 height 40
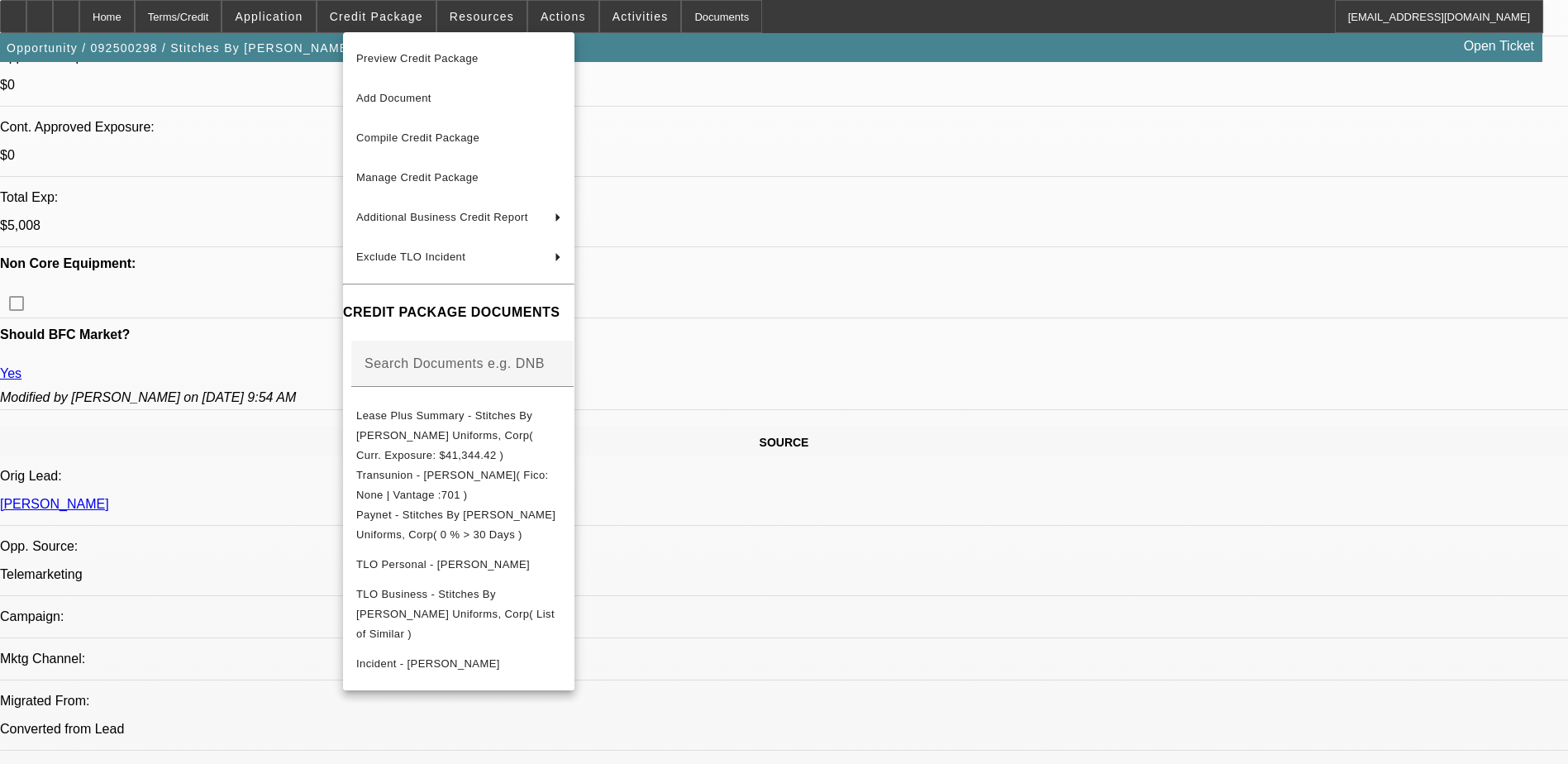
scroll to position [662, 0]
click at [1195, 264] on div at bounding box center [784, 382] width 1568 height 764
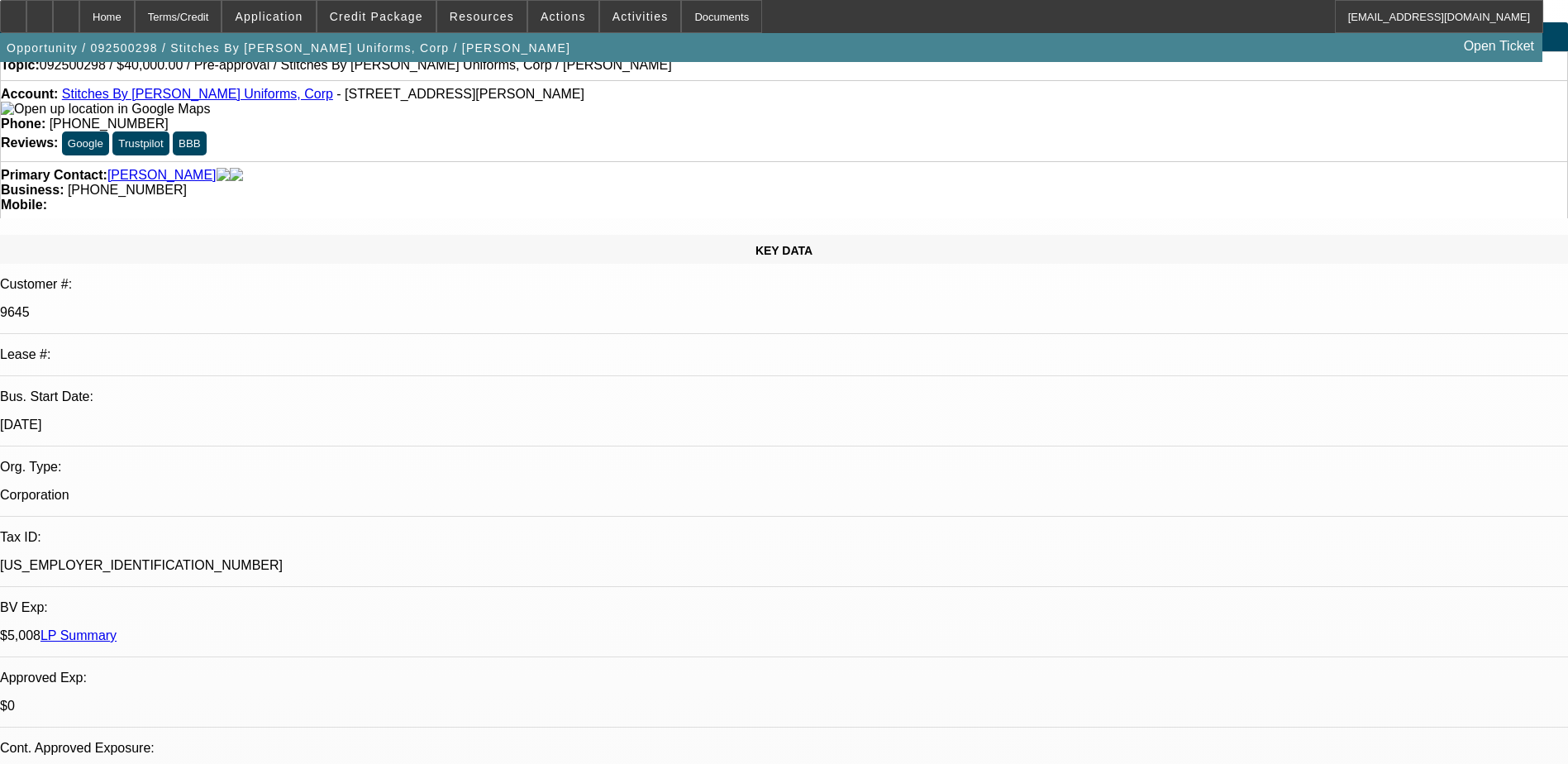
scroll to position [0, 0]
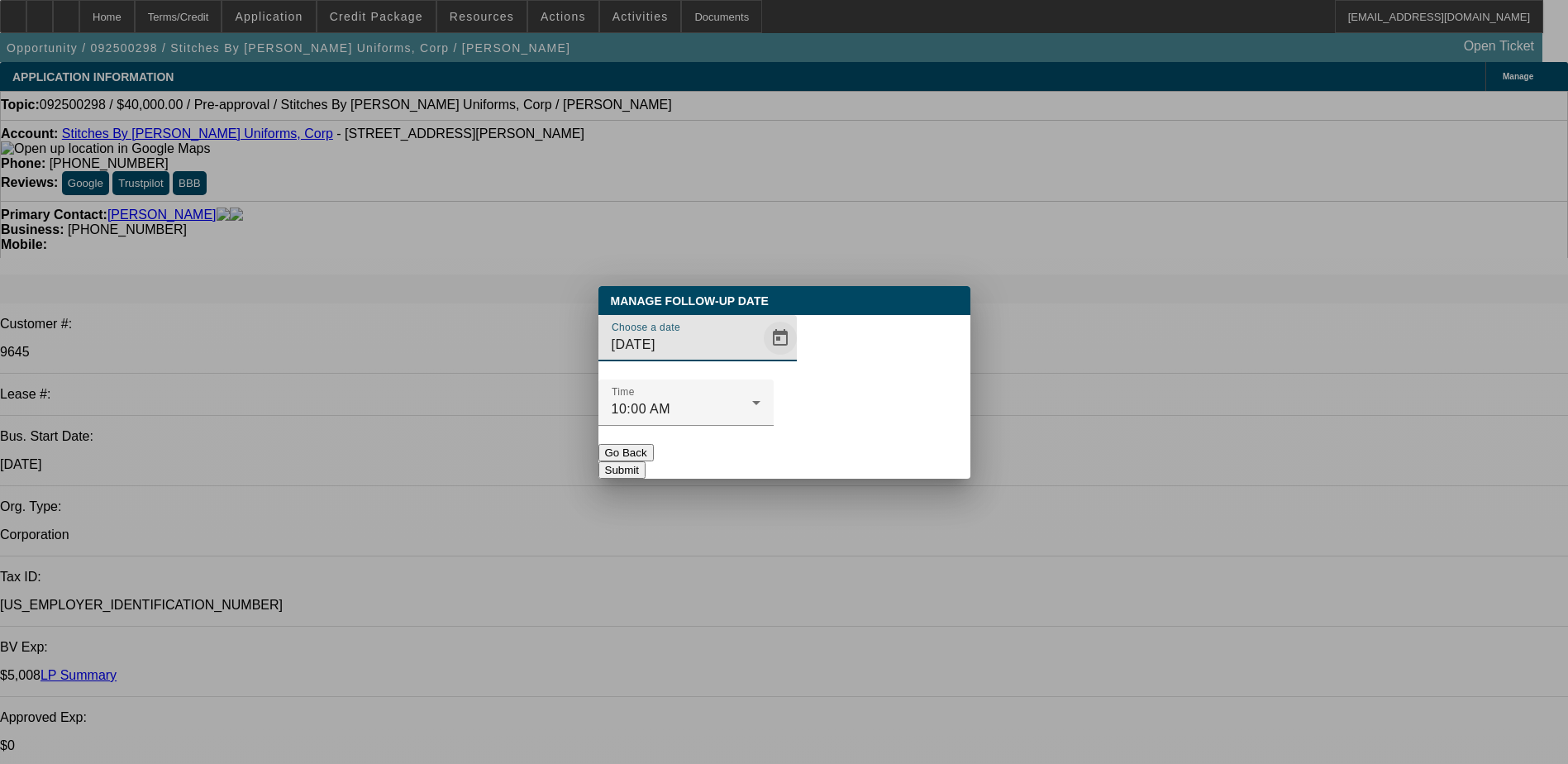
click at [763, 358] on span "Open calendar" at bounding box center [780, 338] width 40 height 40
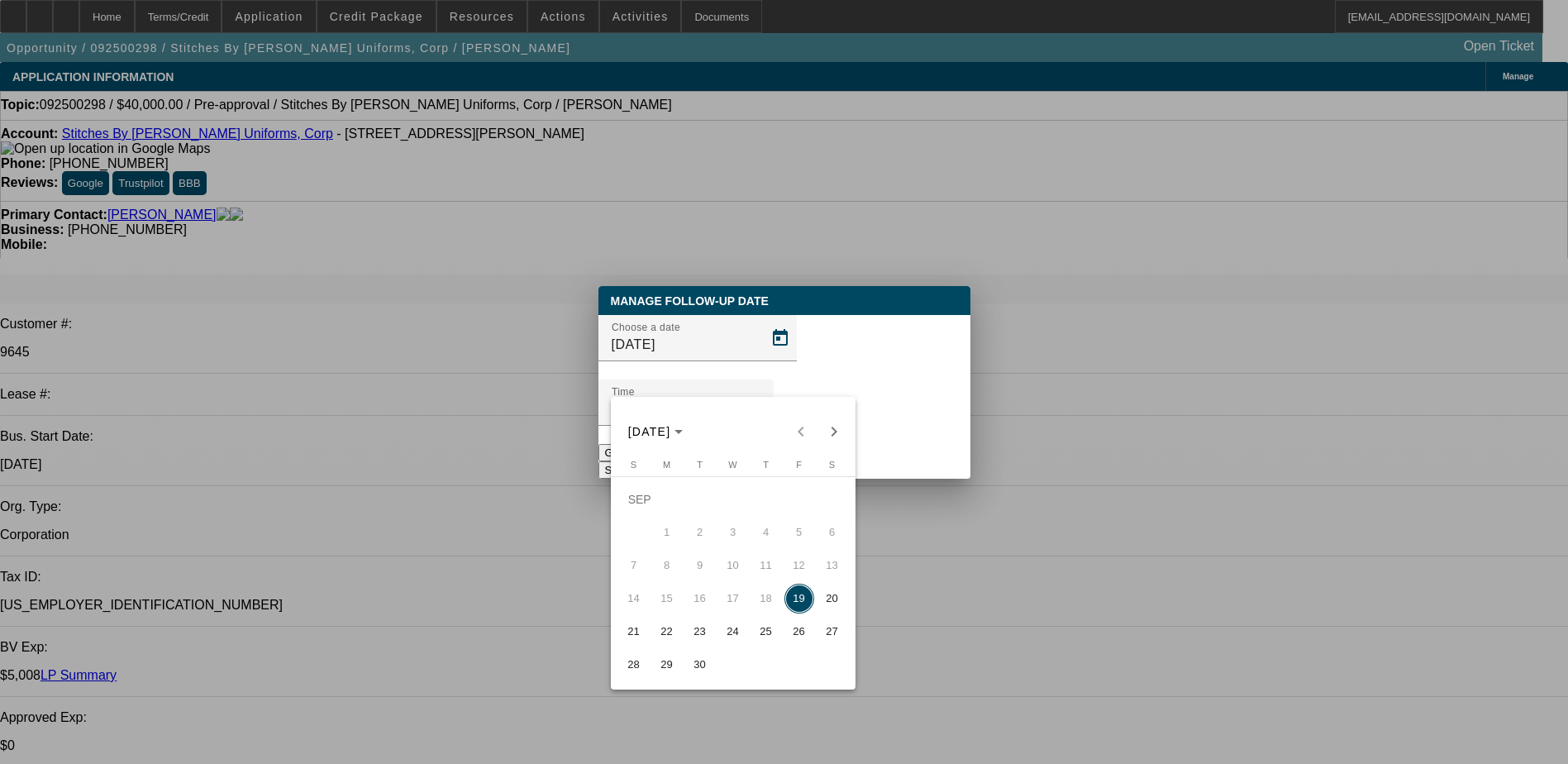
drag, startPoint x: 659, startPoint y: 637, endPoint x: 646, endPoint y: 586, distance: 52.6
click at [662, 637] on span "22" at bounding box center [667, 631] width 30 height 30
type input "9/22/2025"
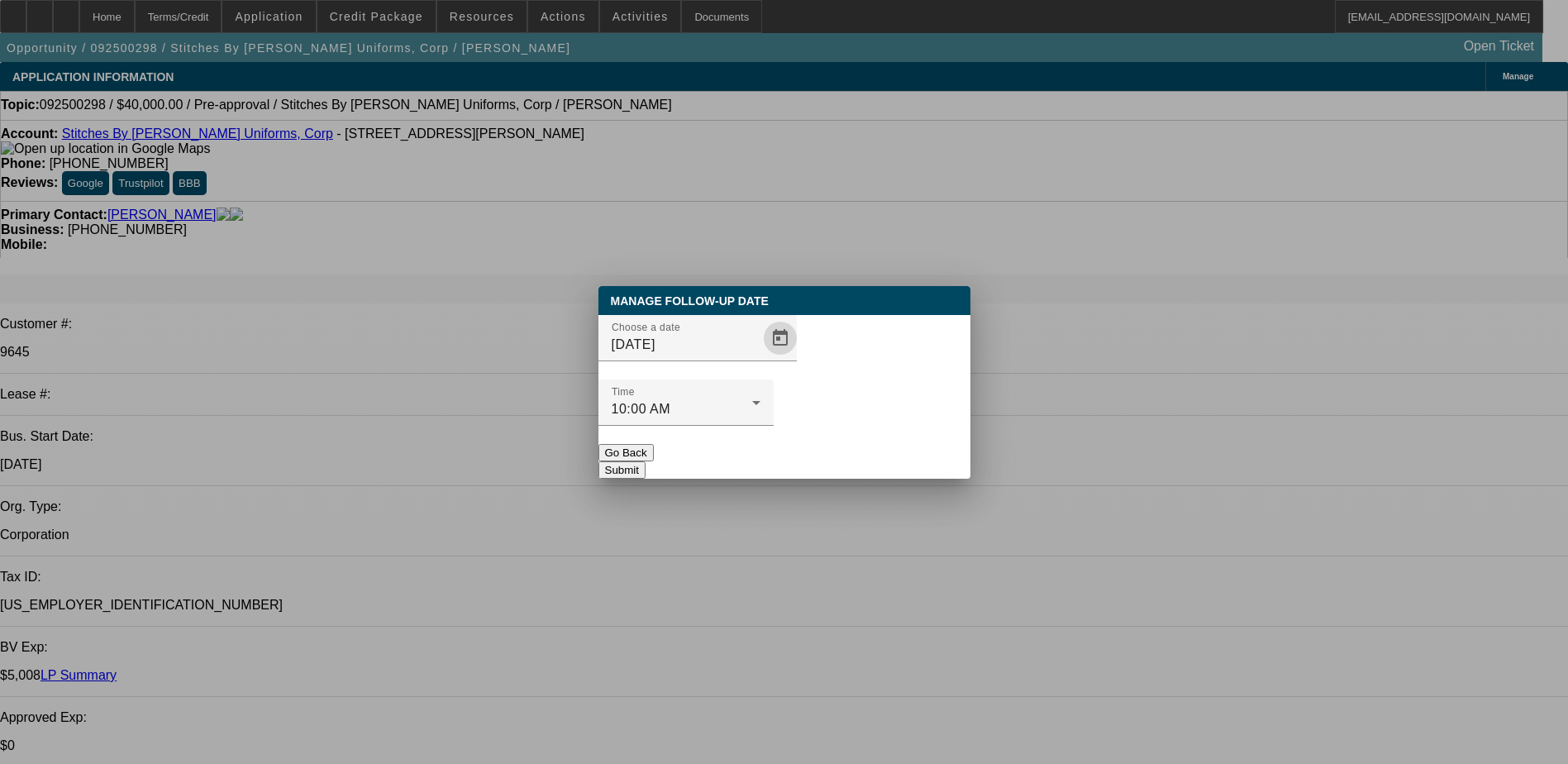
click at [645, 461] on button "Submit" at bounding box center [622, 470] width 47 height 18
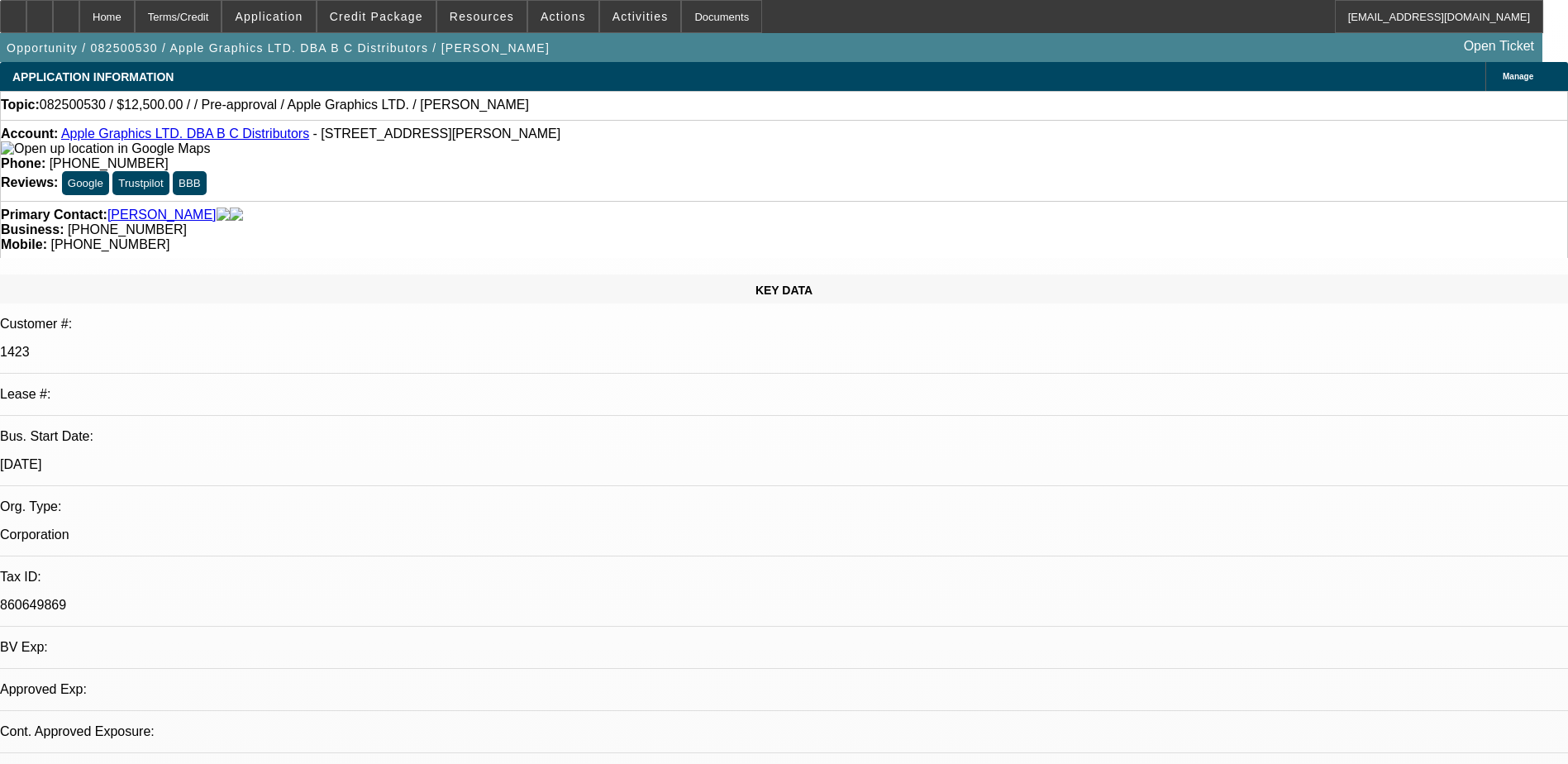
select select "0"
select select "2"
select select "0.1"
select select "4"
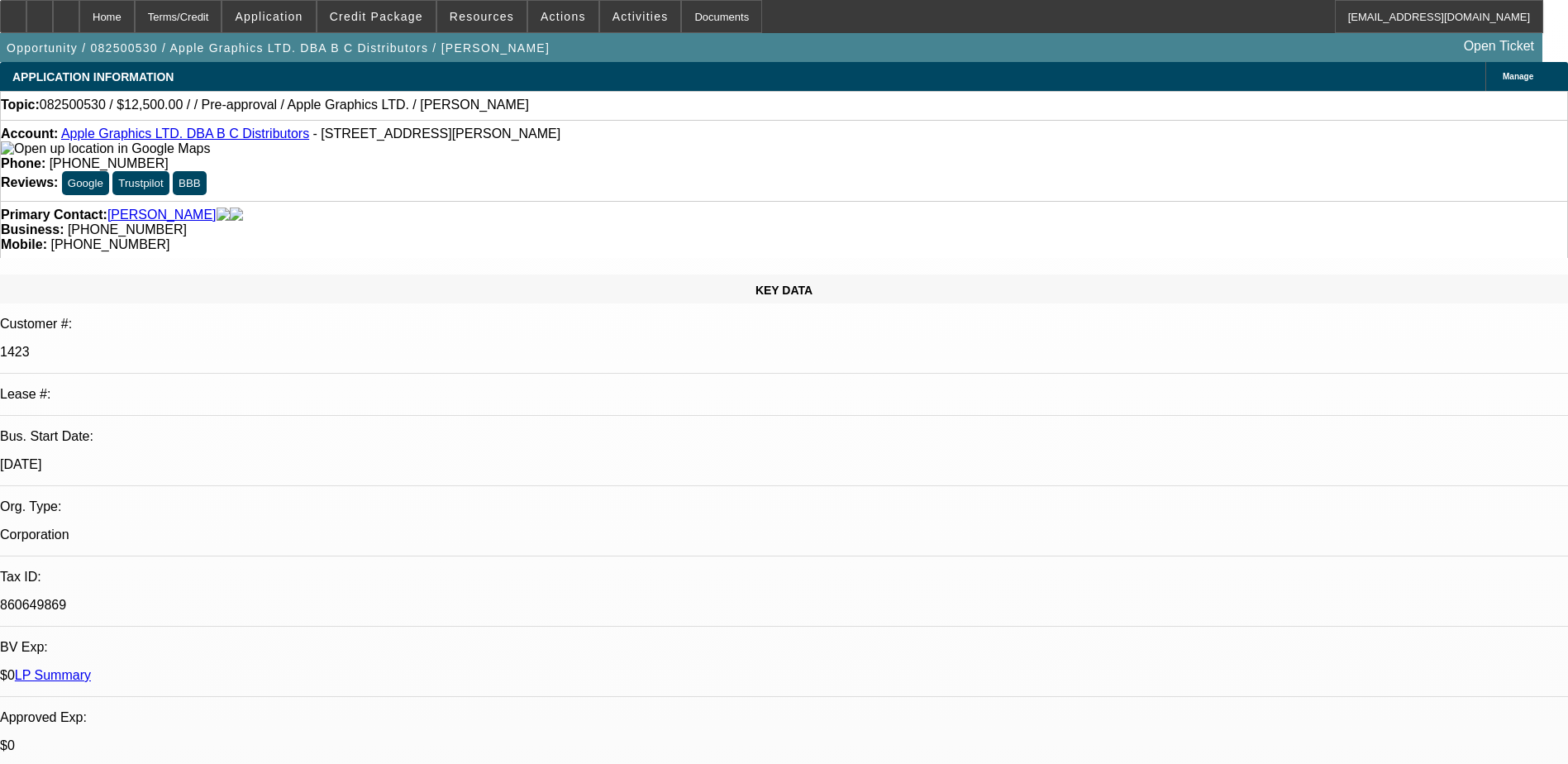
click at [164, 208] on link "Brierley, Bruce" at bounding box center [161, 216] width 109 height 15
click at [302, 19] on span "Application" at bounding box center [269, 17] width 68 height 14
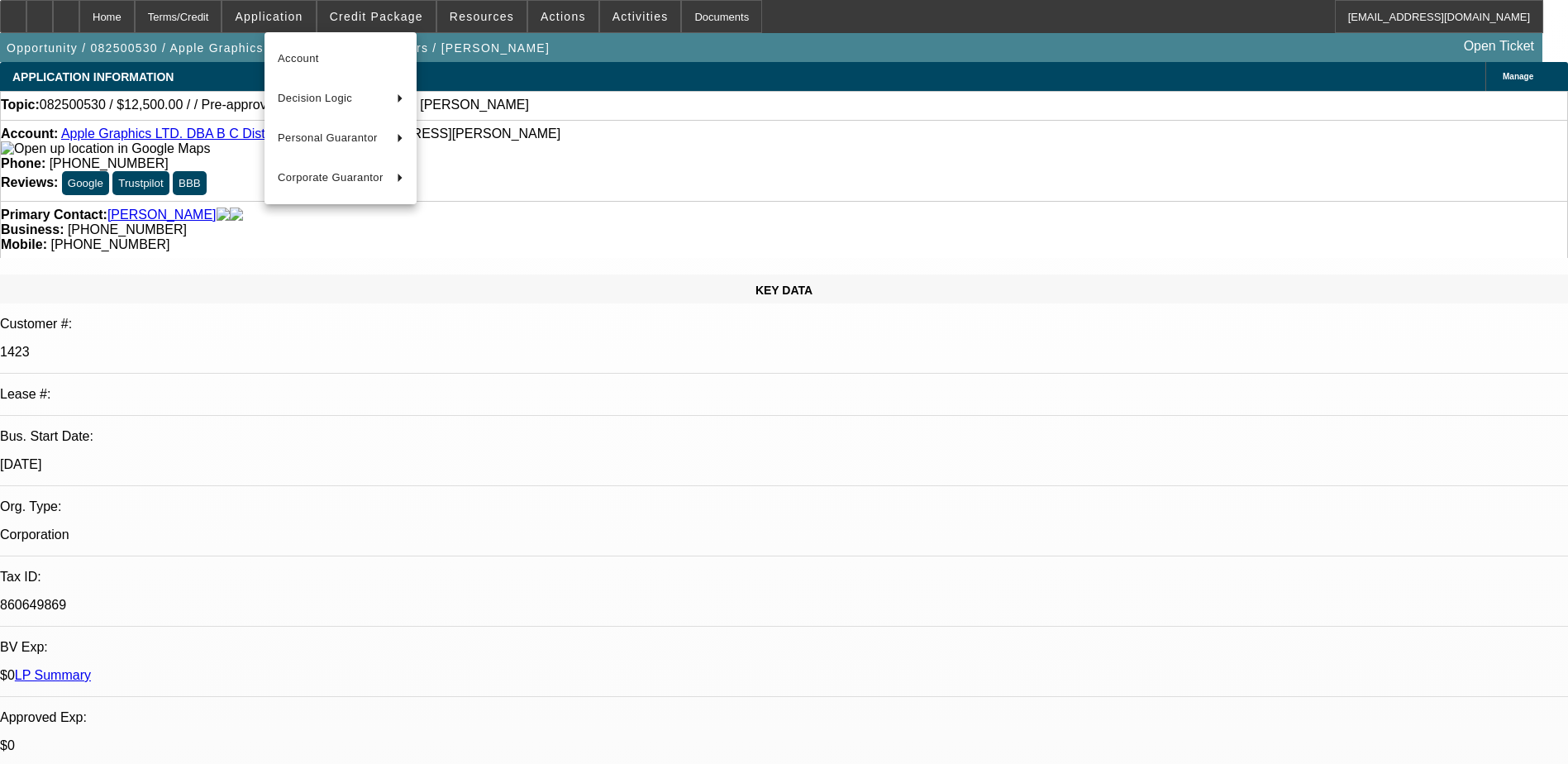
click at [397, 12] on div at bounding box center [784, 382] width 1568 height 764
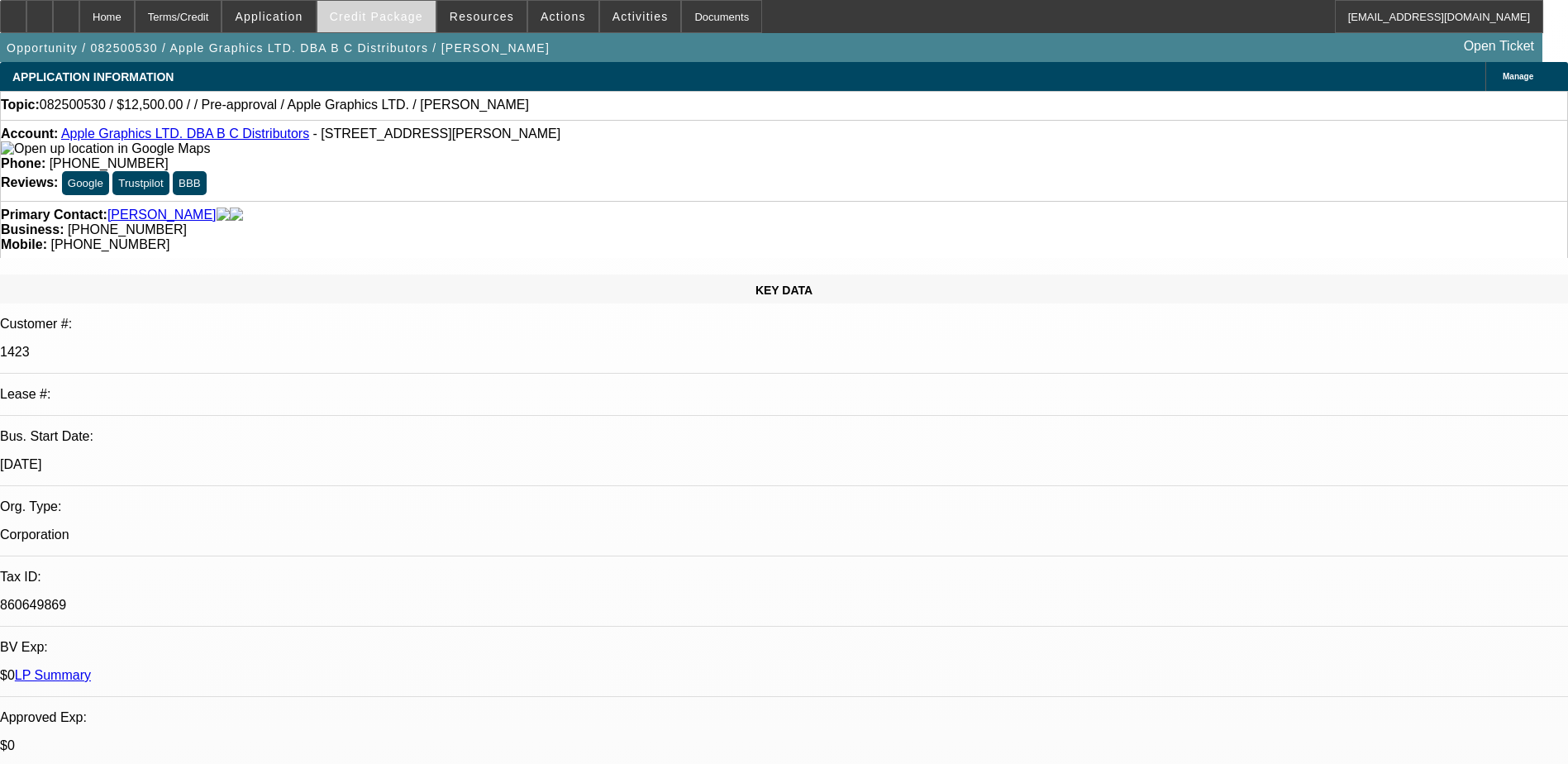
click at [397, 14] on span "Credit Package" at bounding box center [376, 17] width 94 height 14
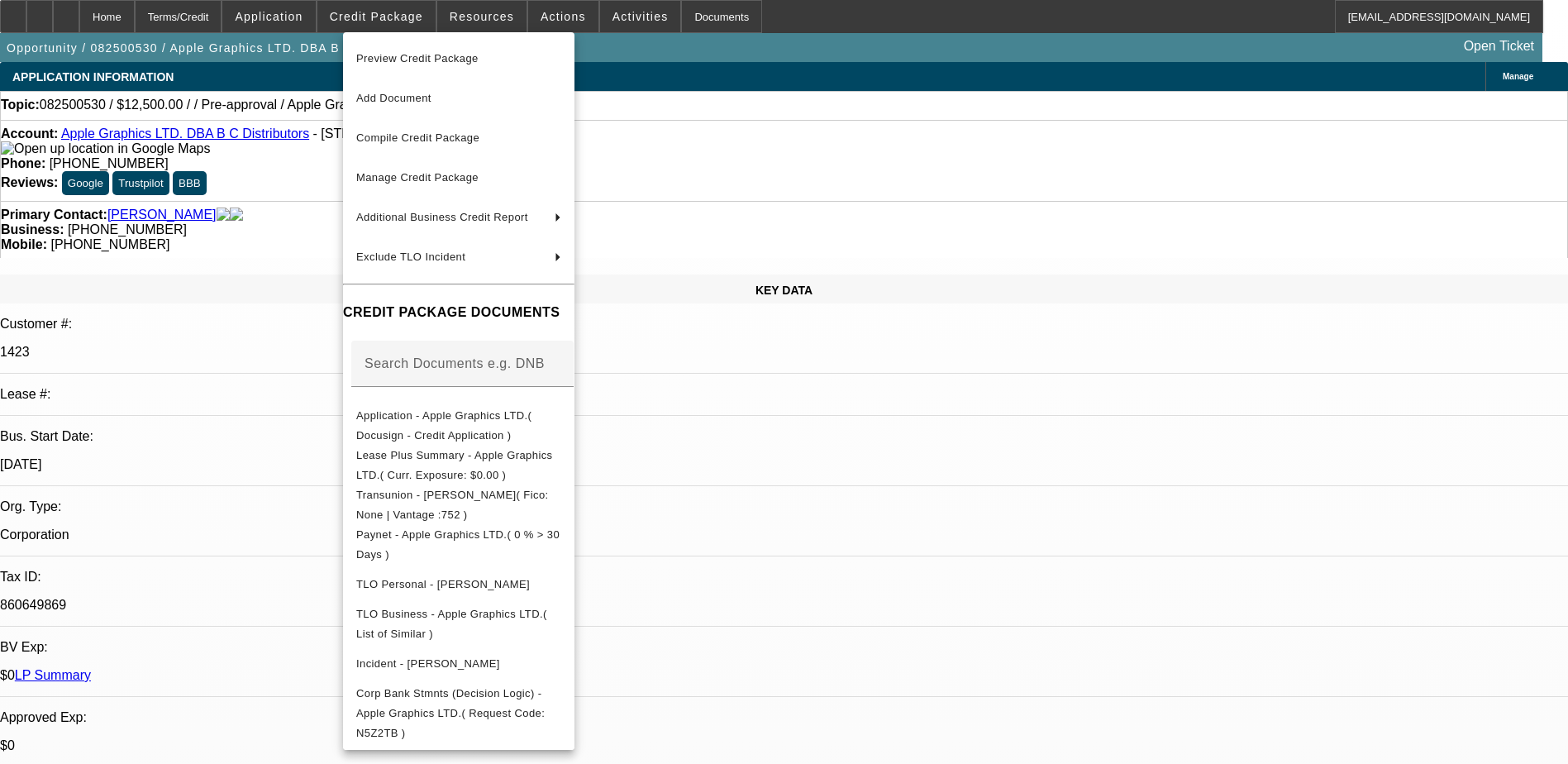
click at [1097, 681] on div at bounding box center [784, 382] width 1568 height 764
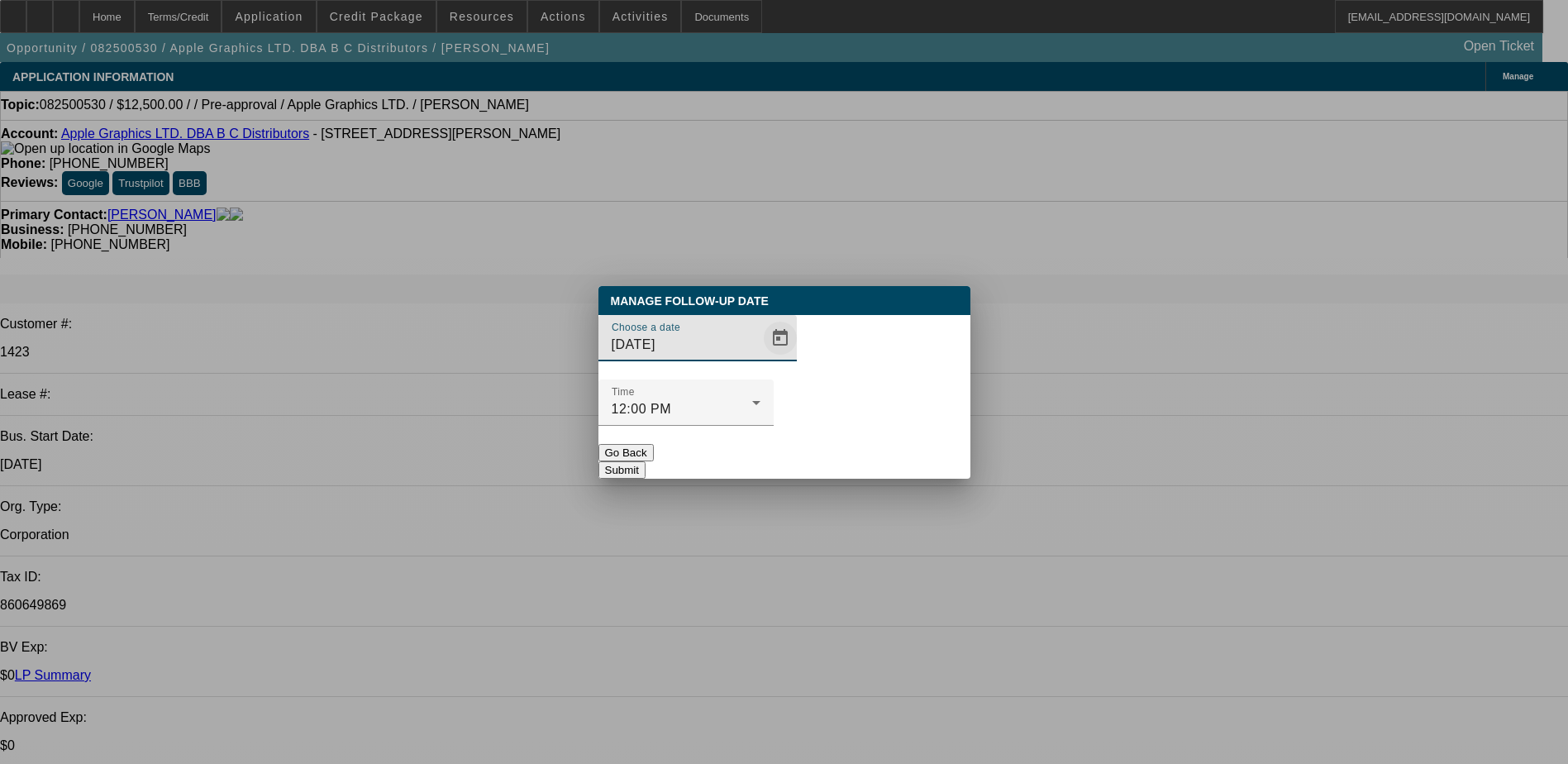
click at [760, 358] on span "Open calendar" at bounding box center [780, 338] width 40 height 40
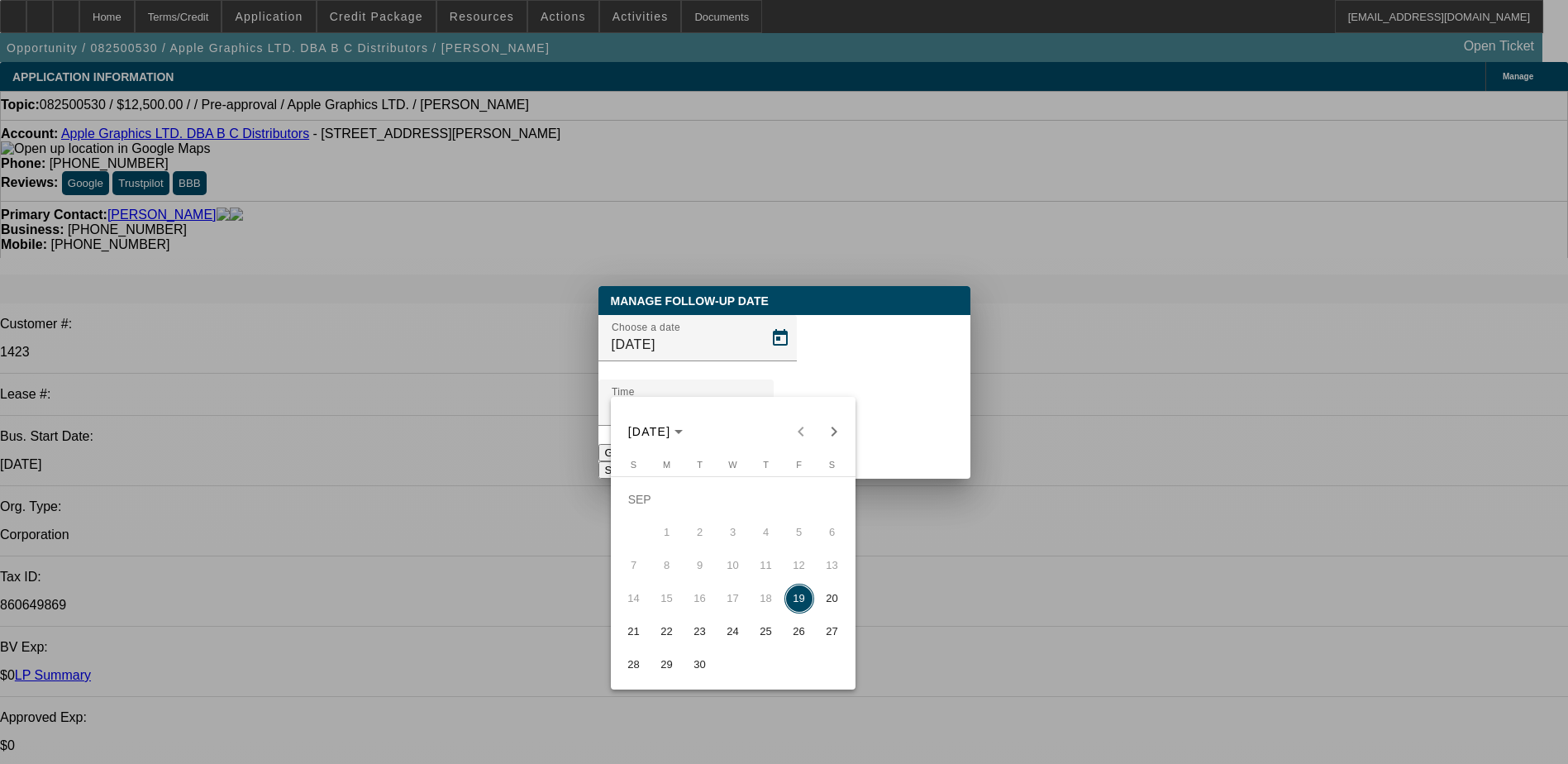
click at [668, 642] on span "22" at bounding box center [667, 631] width 30 height 30
type input "9/22/2025"
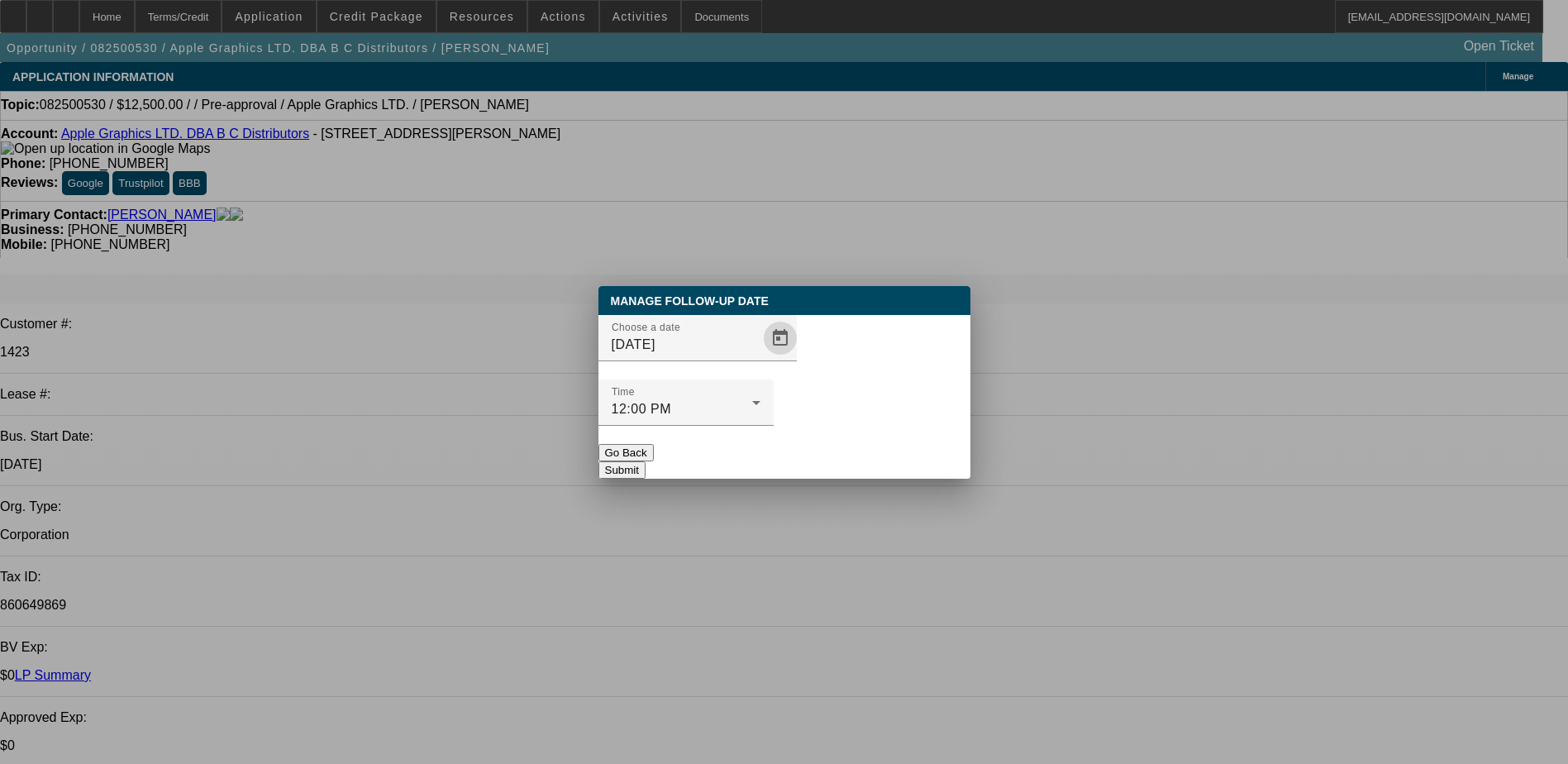
click at [645, 461] on button "Submit" at bounding box center [622, 470] width 47 height 18
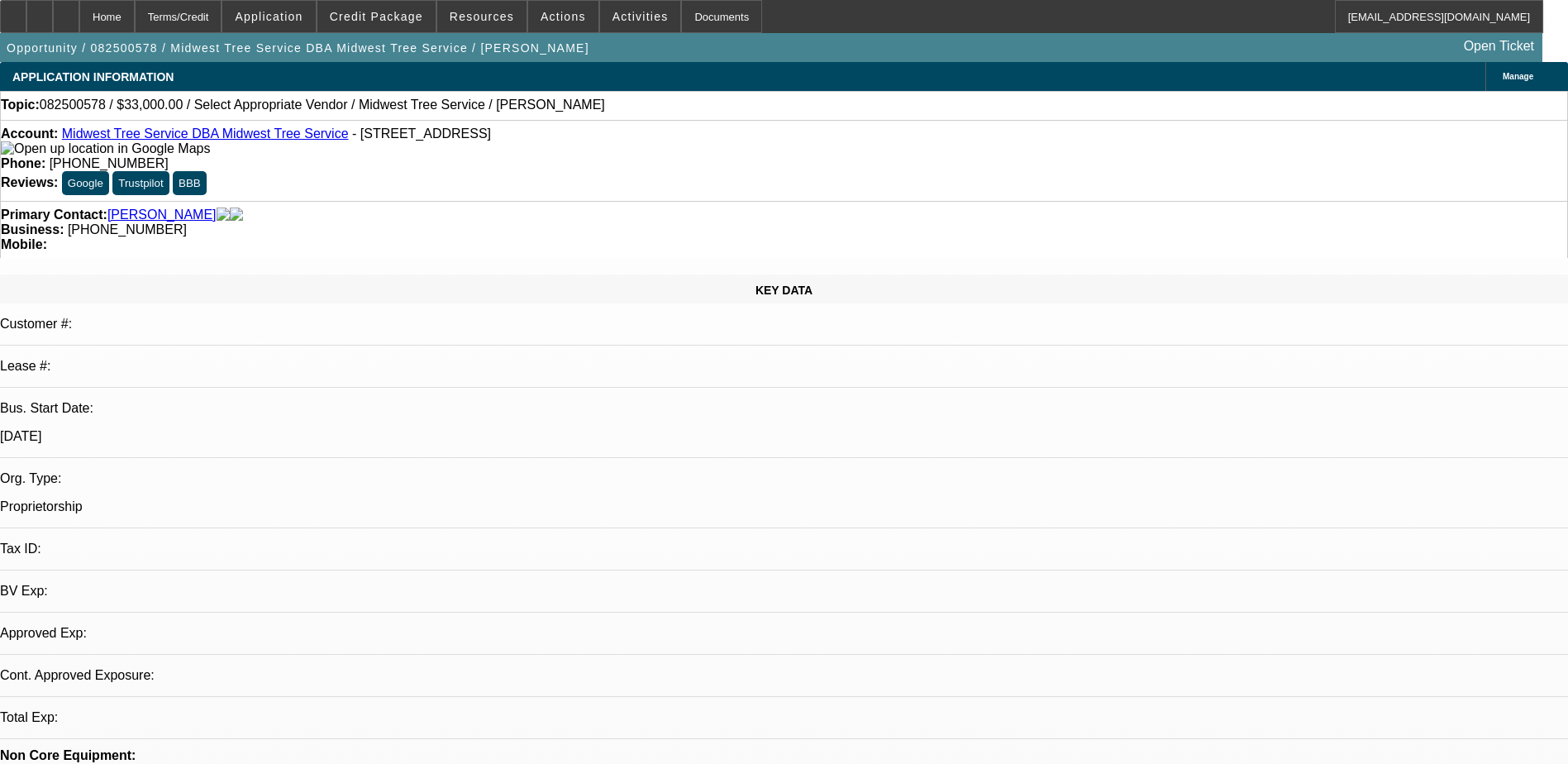
select select "0"
select select "2"
select select "0.1"
select select "4"
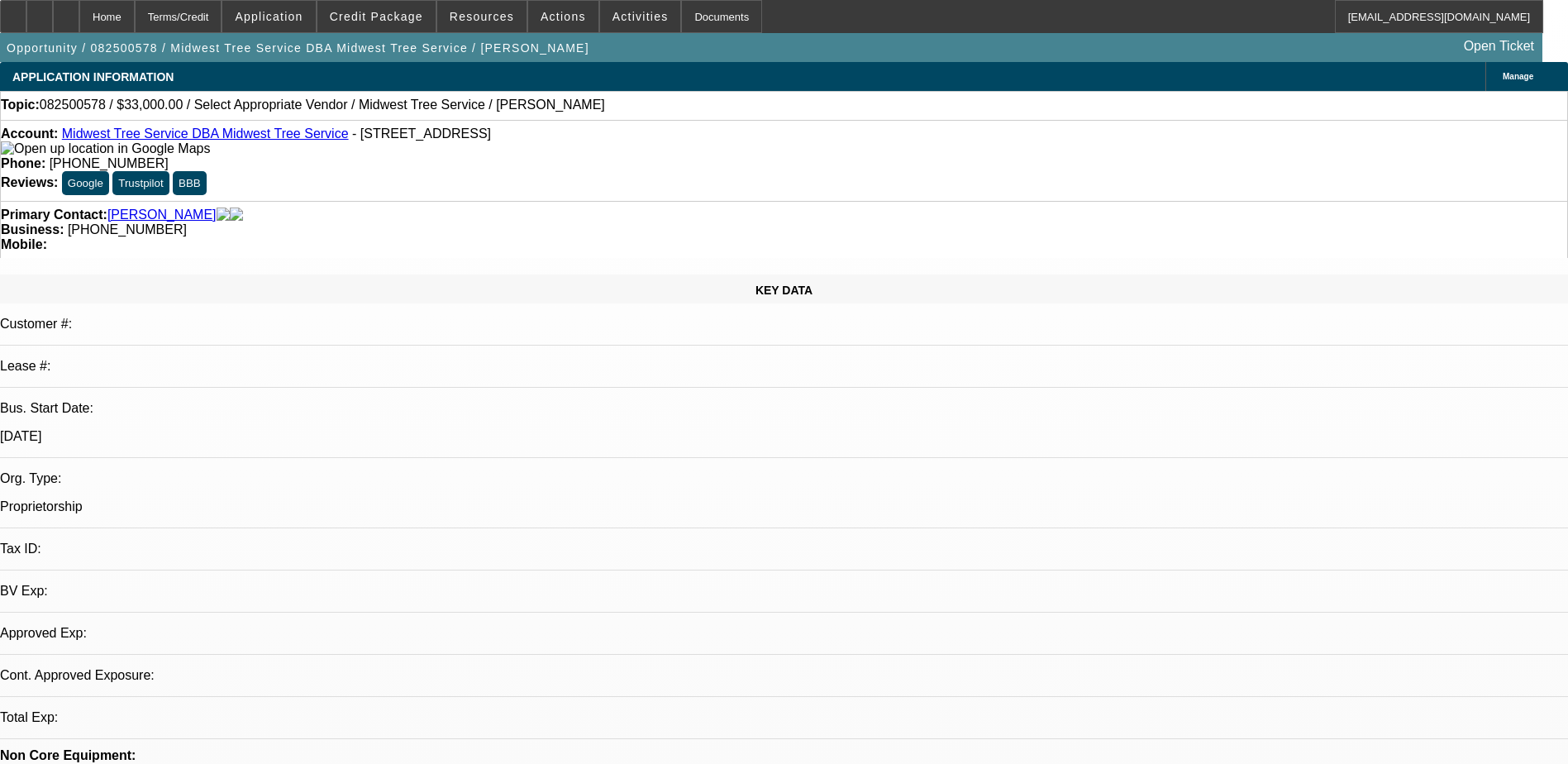
select select "0"
select select "2"
select select "0.1"
select select "4"
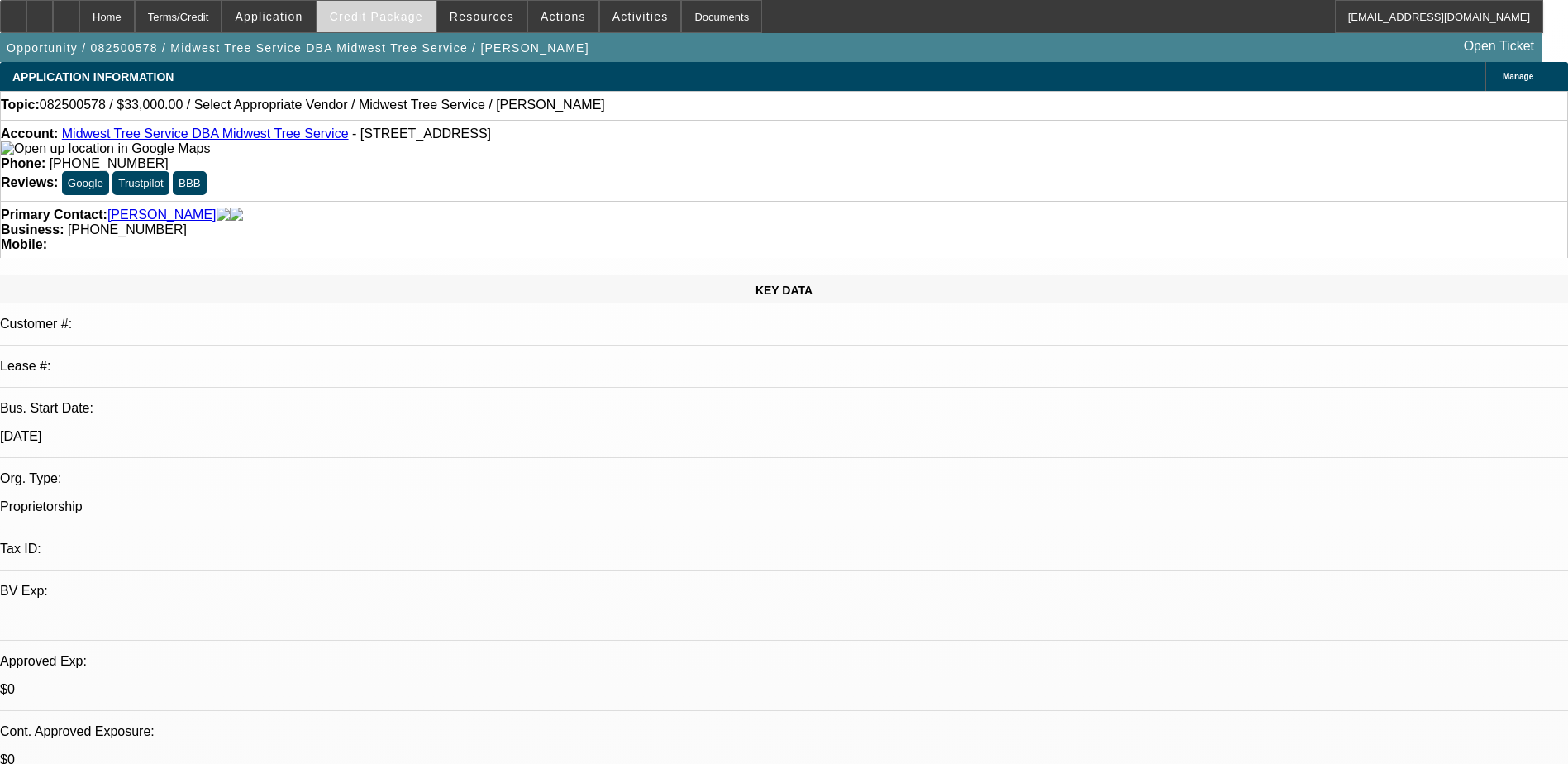
click at [420, 19] on span "Credit Package" at bounding box center [376, 17] width 94 height 14
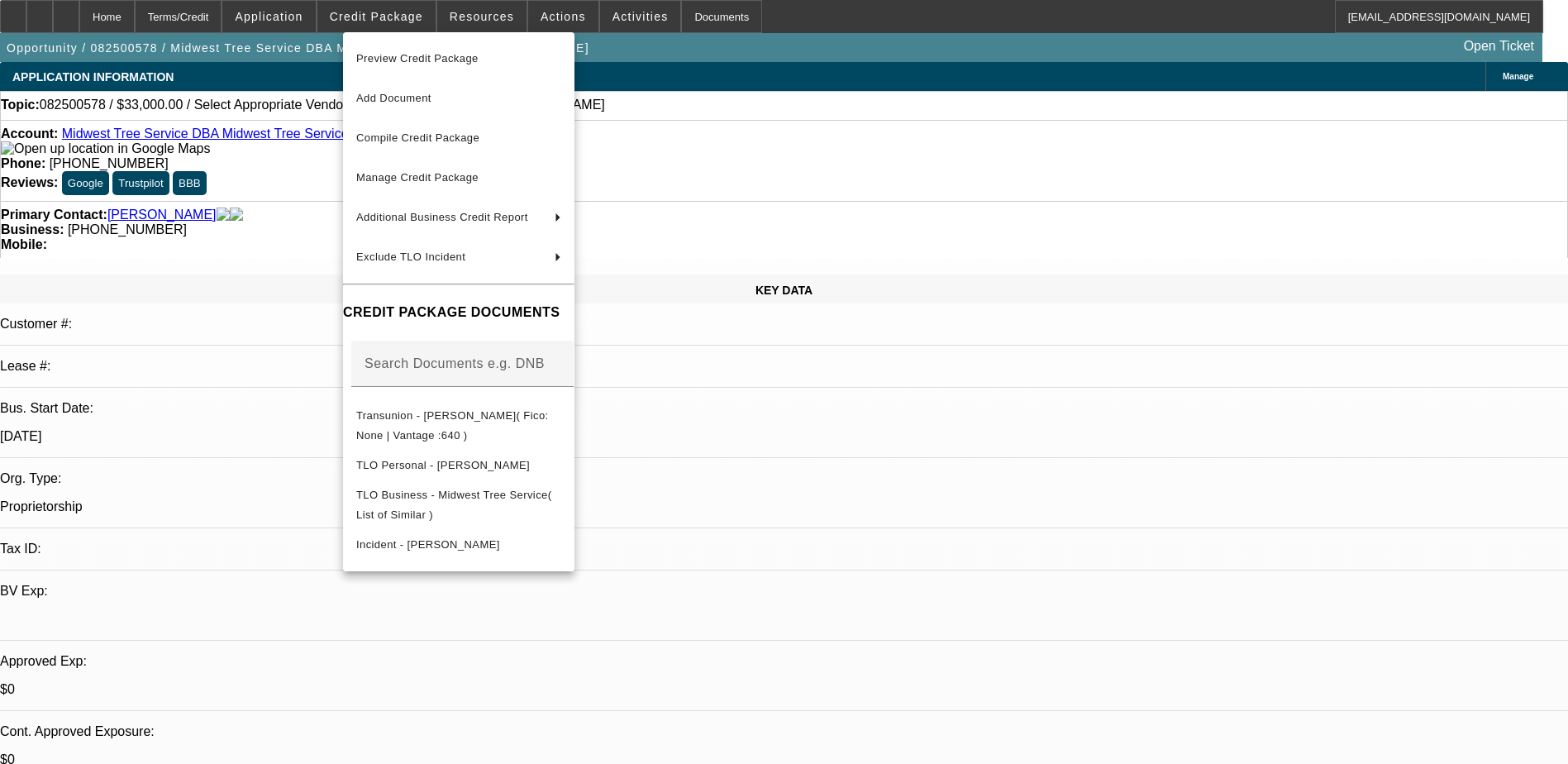
drag, startPoint x: 1267, startPoint y: 617, endPoint x: 1221, endPoint y: 539, distance: 90.6
click at [1268, 614] on div at bounding box center [784, 382] width 1568 height 764
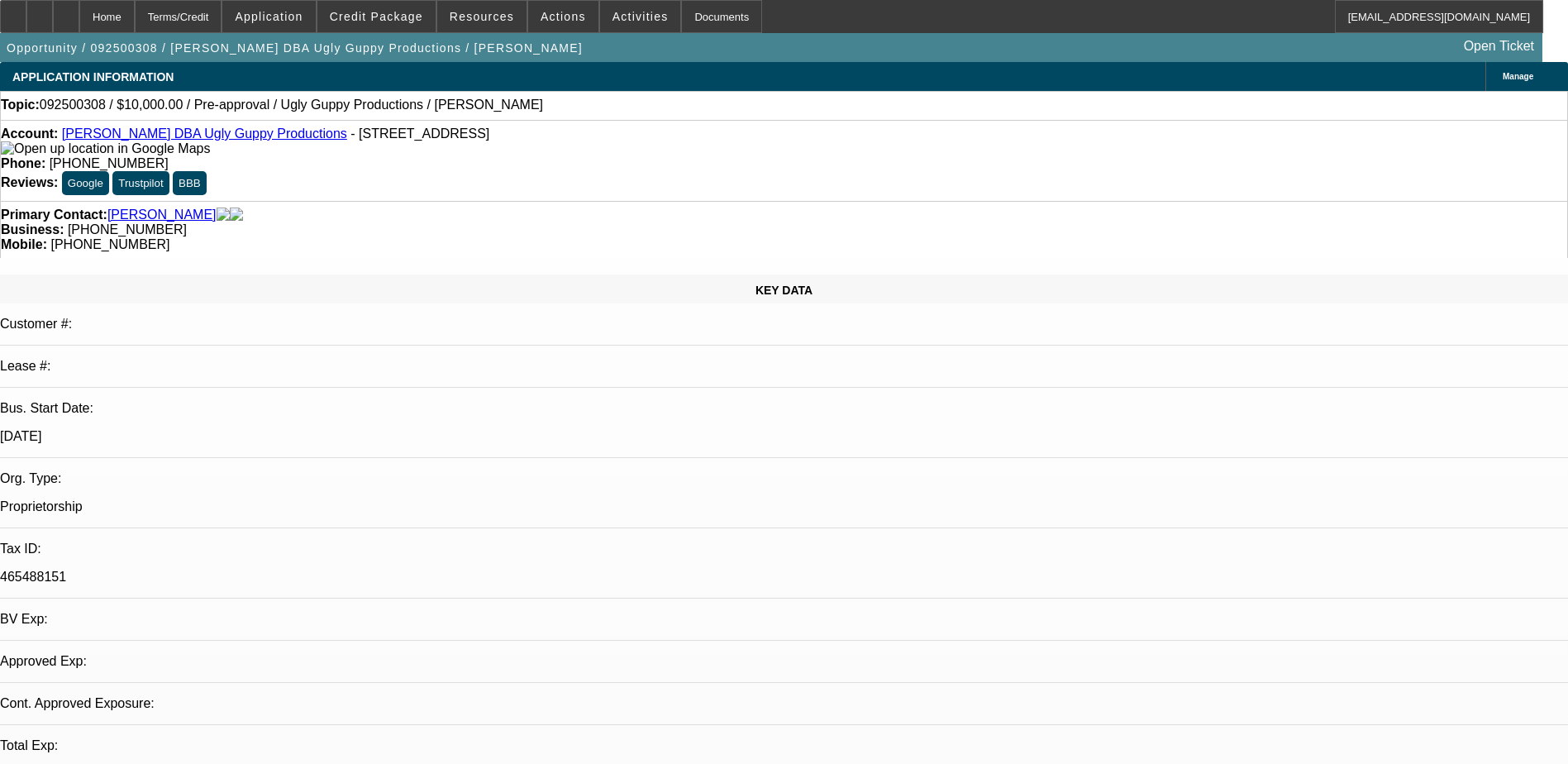
select select "0"
select select "2"
select select "0.1"
select select "4"
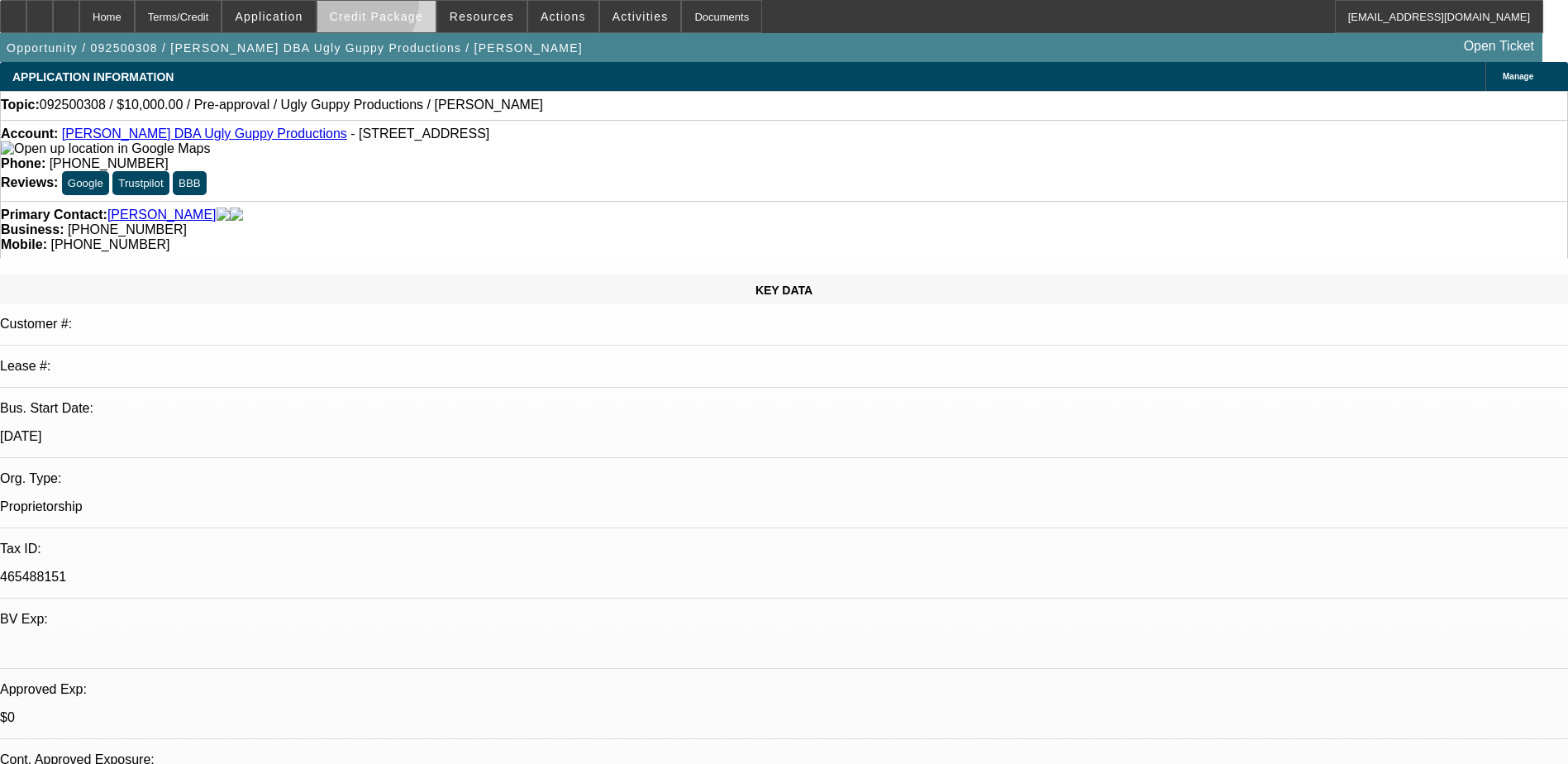
click at [368, 5] on span at bounding box center [377, 16] width 118 height 40
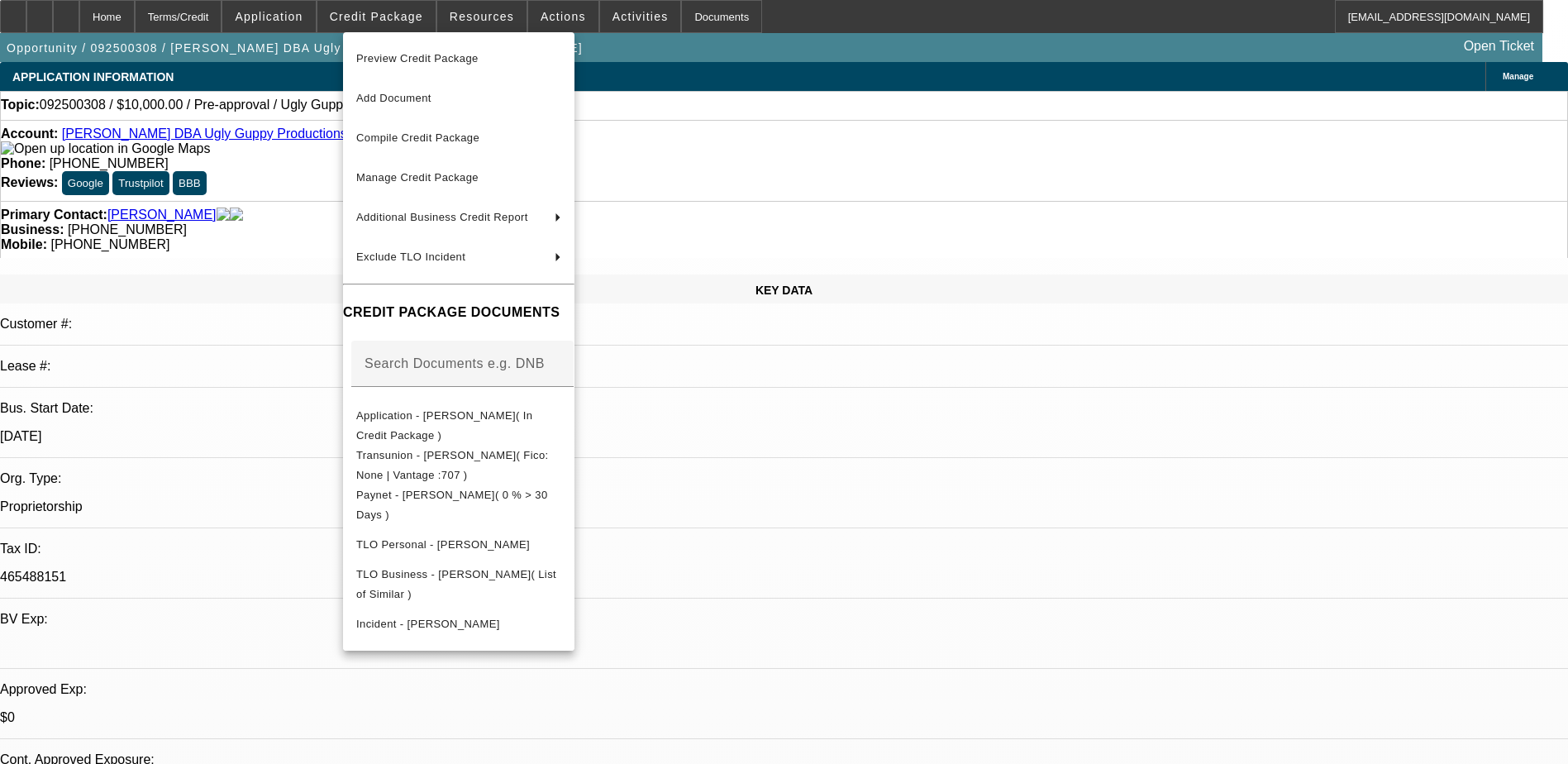
click at [294, 194] on div at bounding box center [784, 382] width 1568 height 764
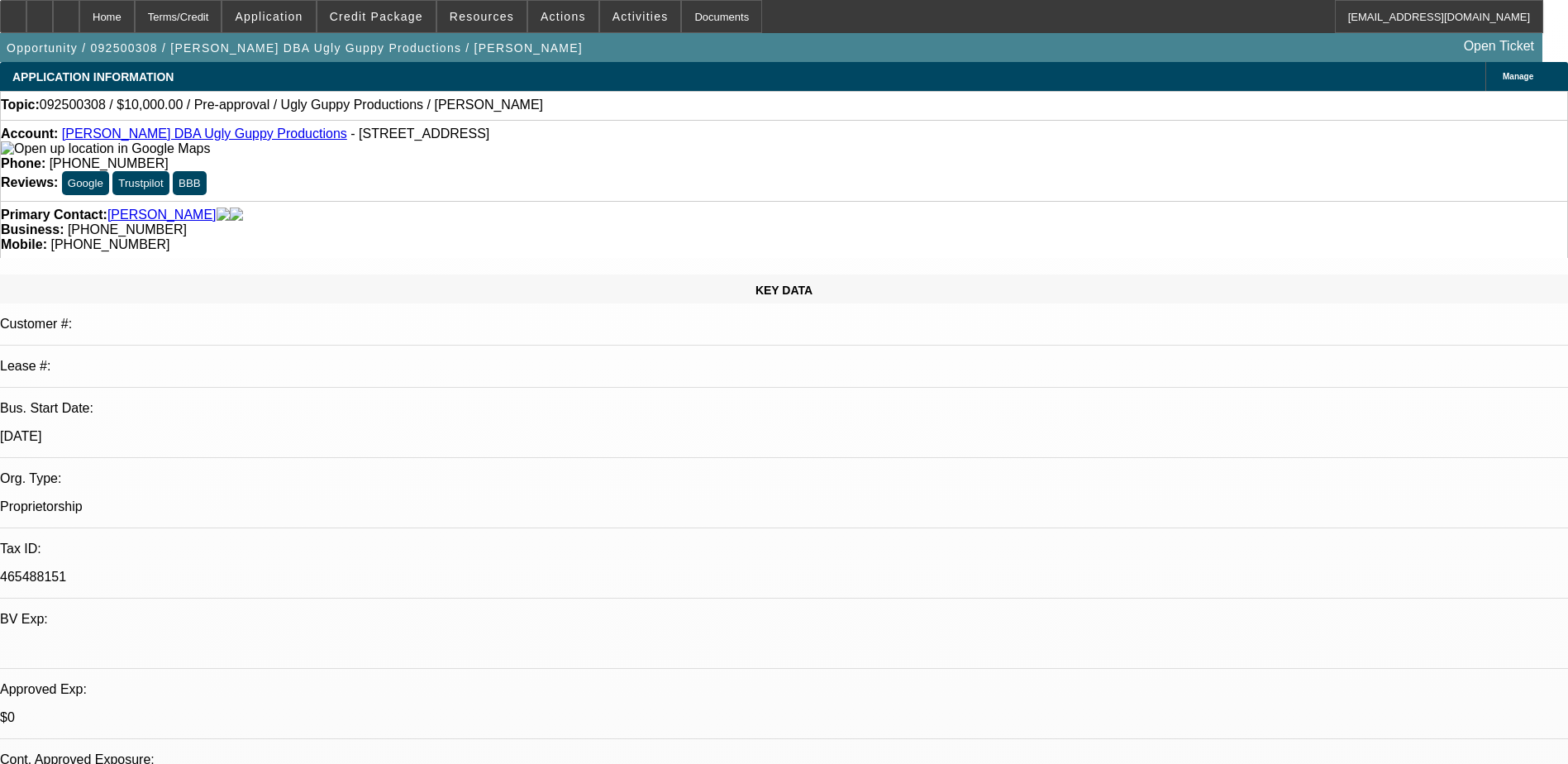
drag, startPoint x: 1144, startPoint y: 410, endPoint x: 1502, endPoint y: 464, distance: 362.0
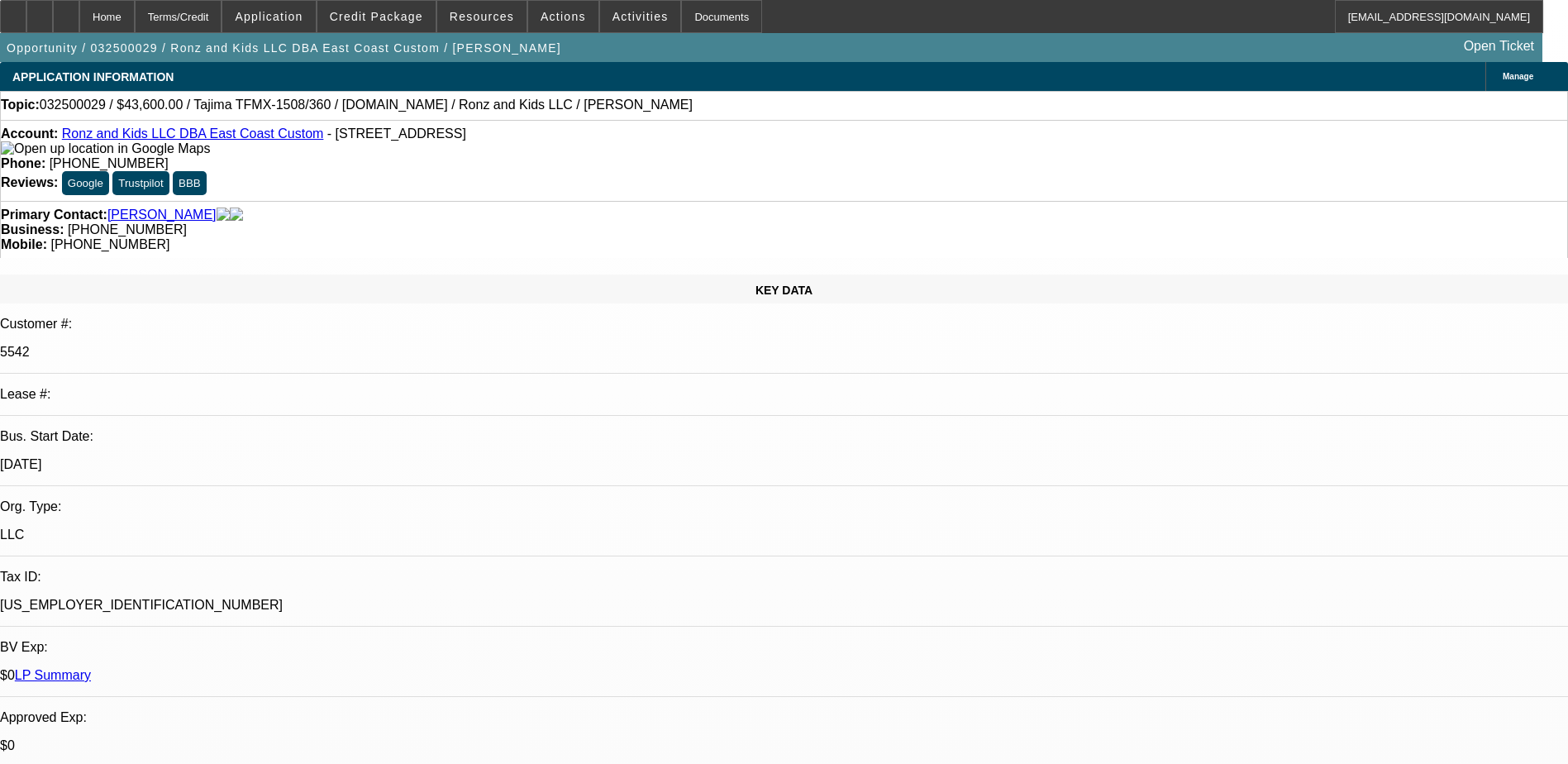
select select "0"
select select "2"
select select "0"
select select "2"
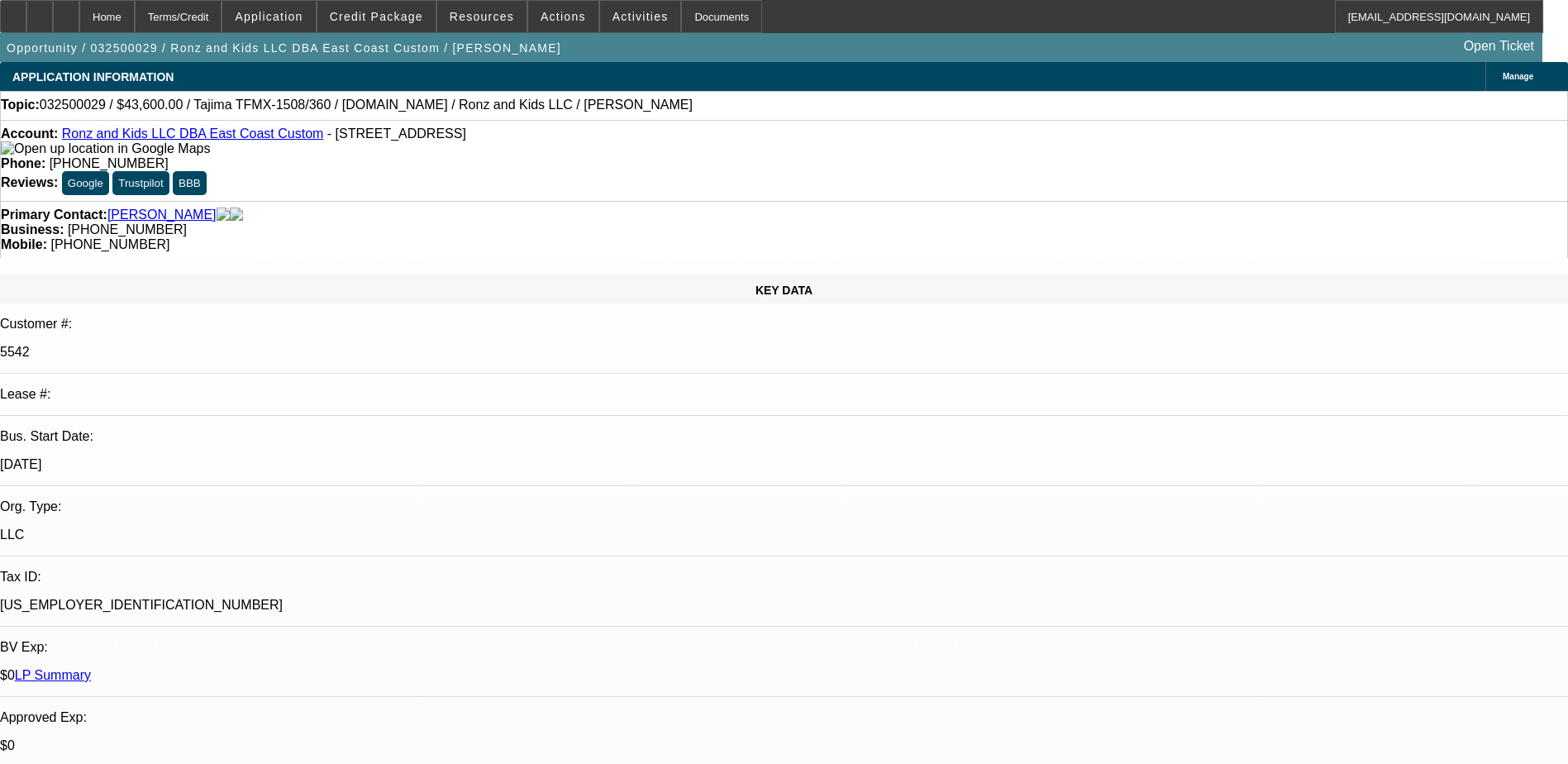
select select "0"
select select "2"
select select "0"
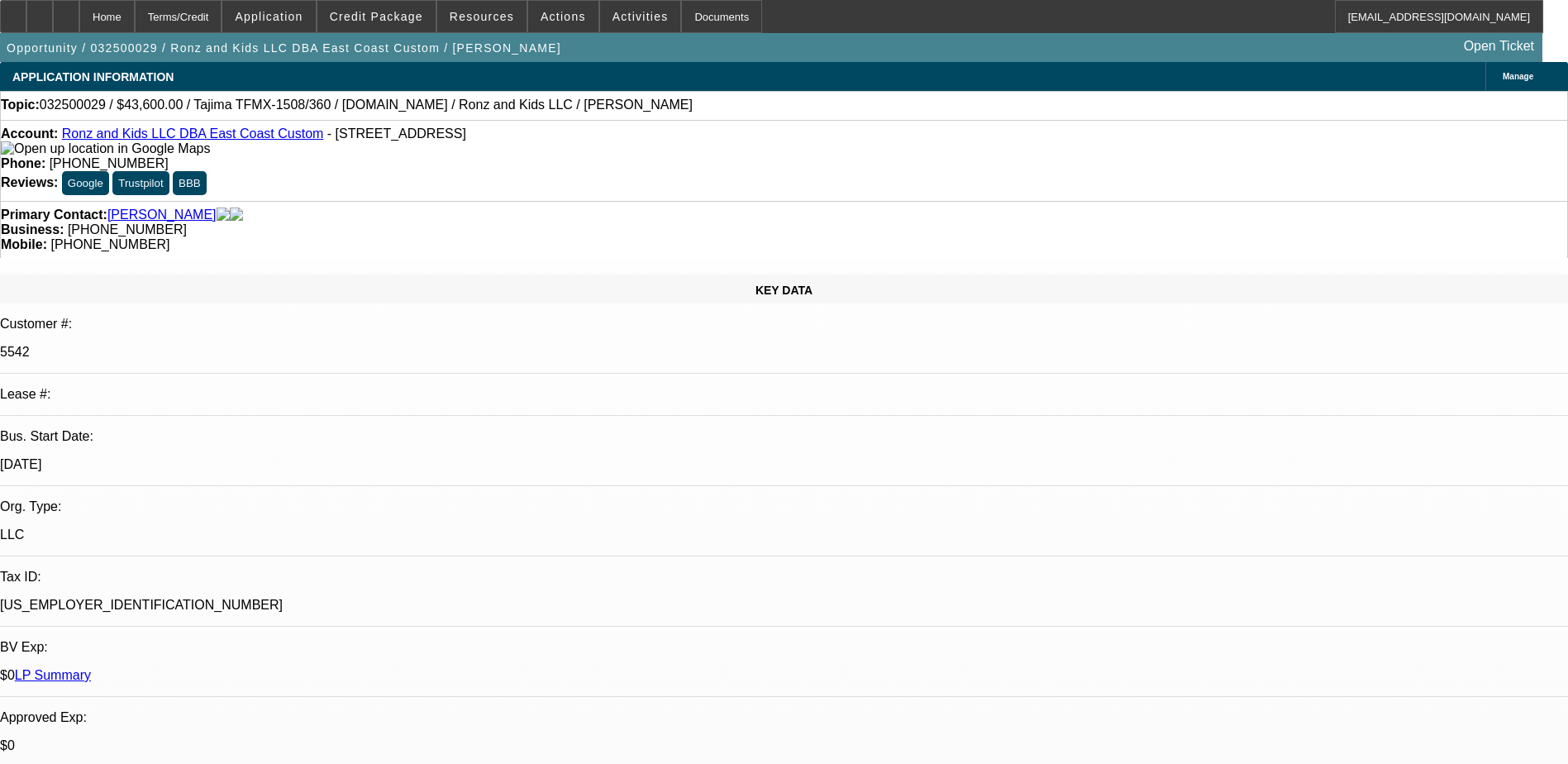
select select "2"
select select "0"
select select "1"
select select "2"
select select "6"
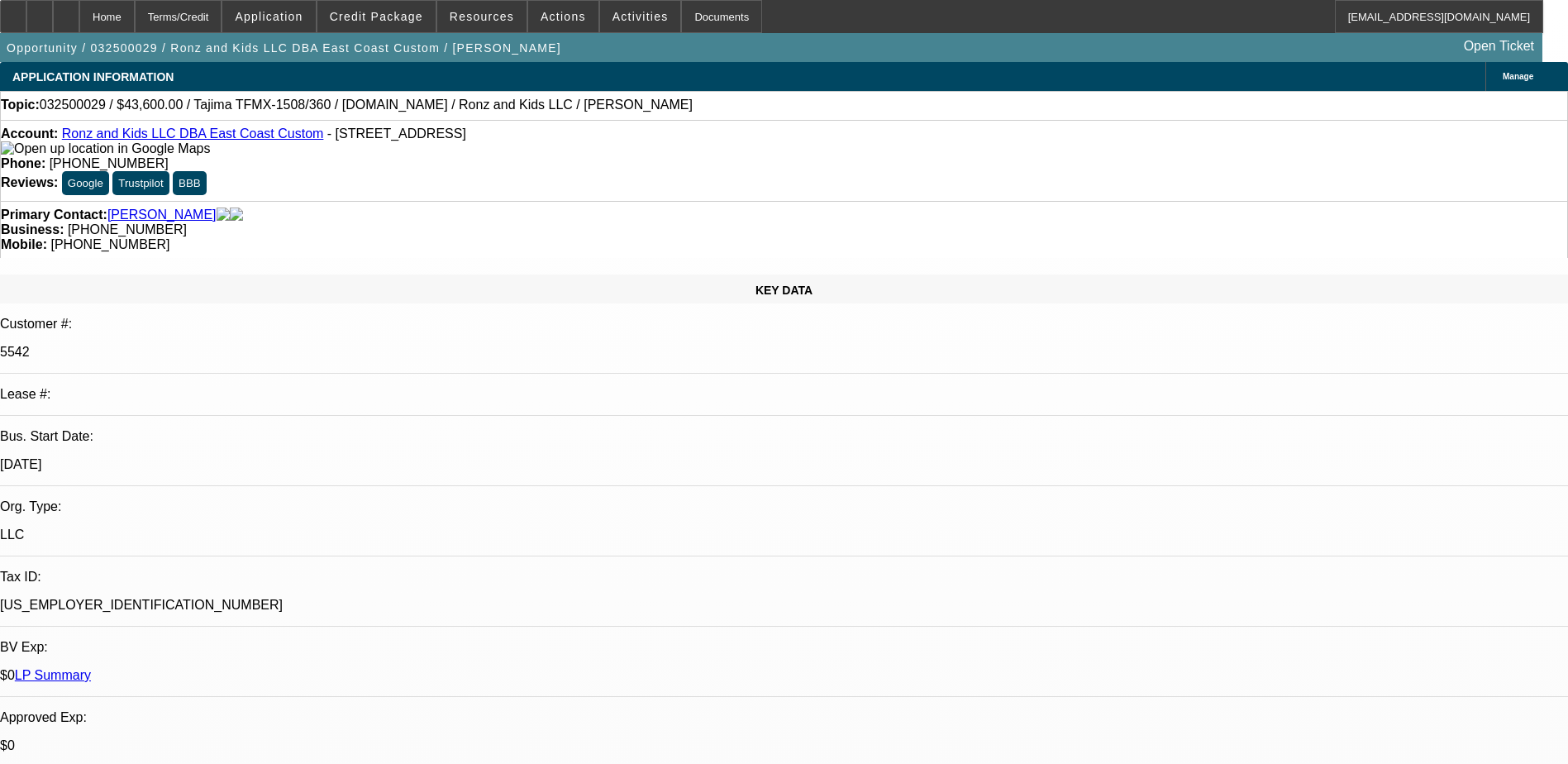
select select "1"
select select "2"
select select "6"
select select "1"
select select "2"
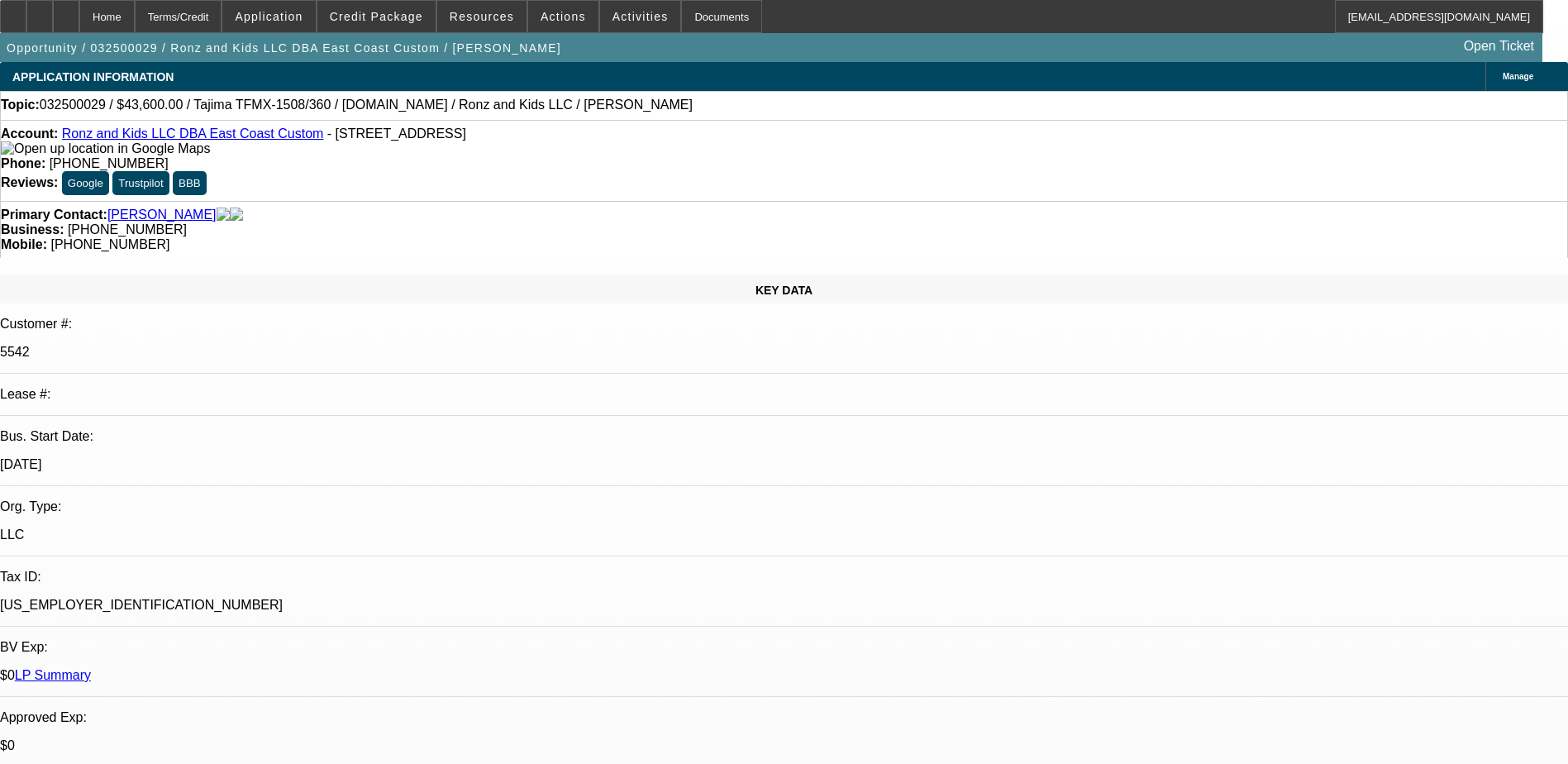
select select "6"
select select "1"
select select "2"
select select "6"
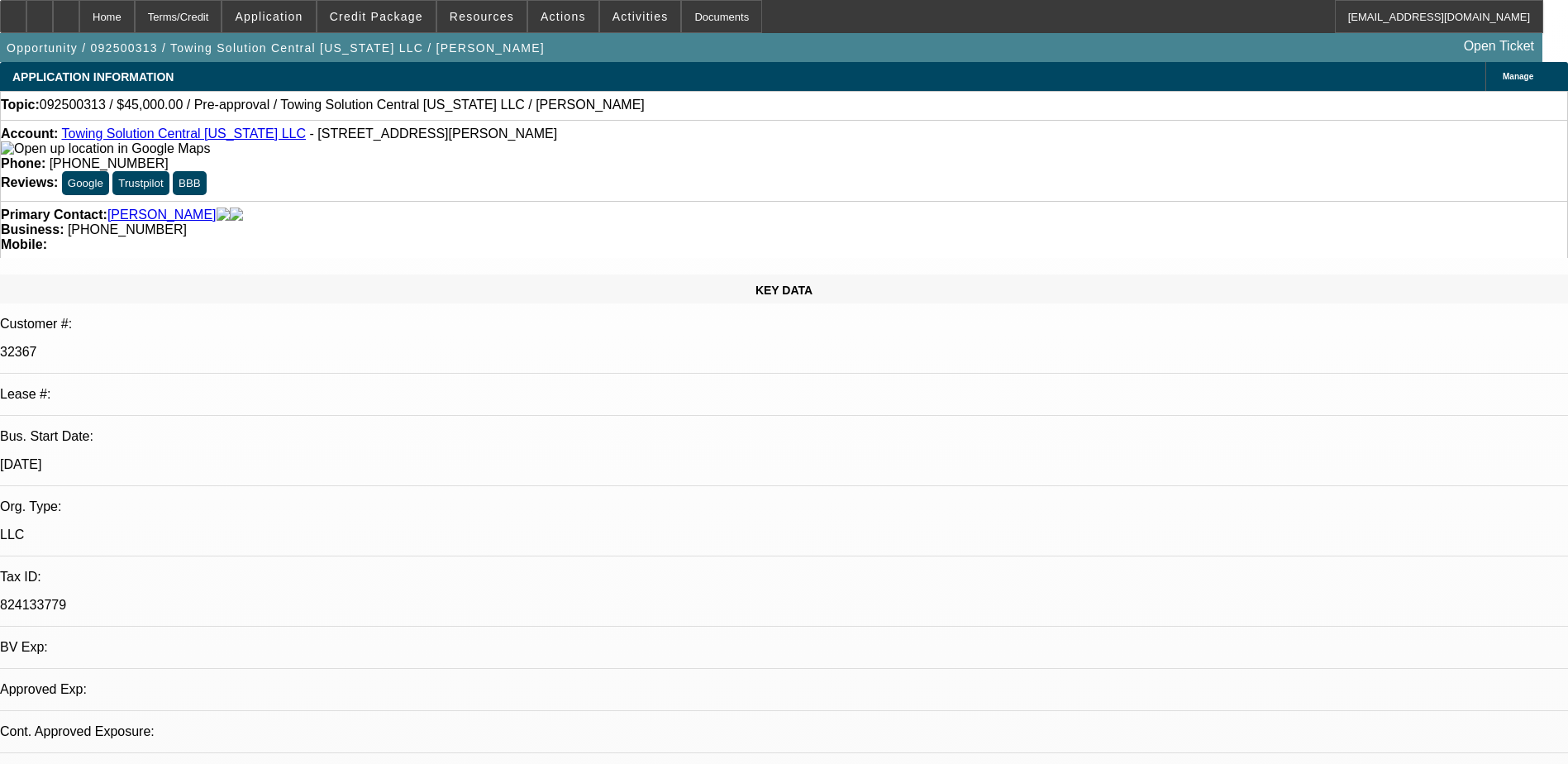
select select "0"
select select "2"
select select "0.1"
select select "4"
